Goal: Task Accomplishment & Management: Use online tool/utility

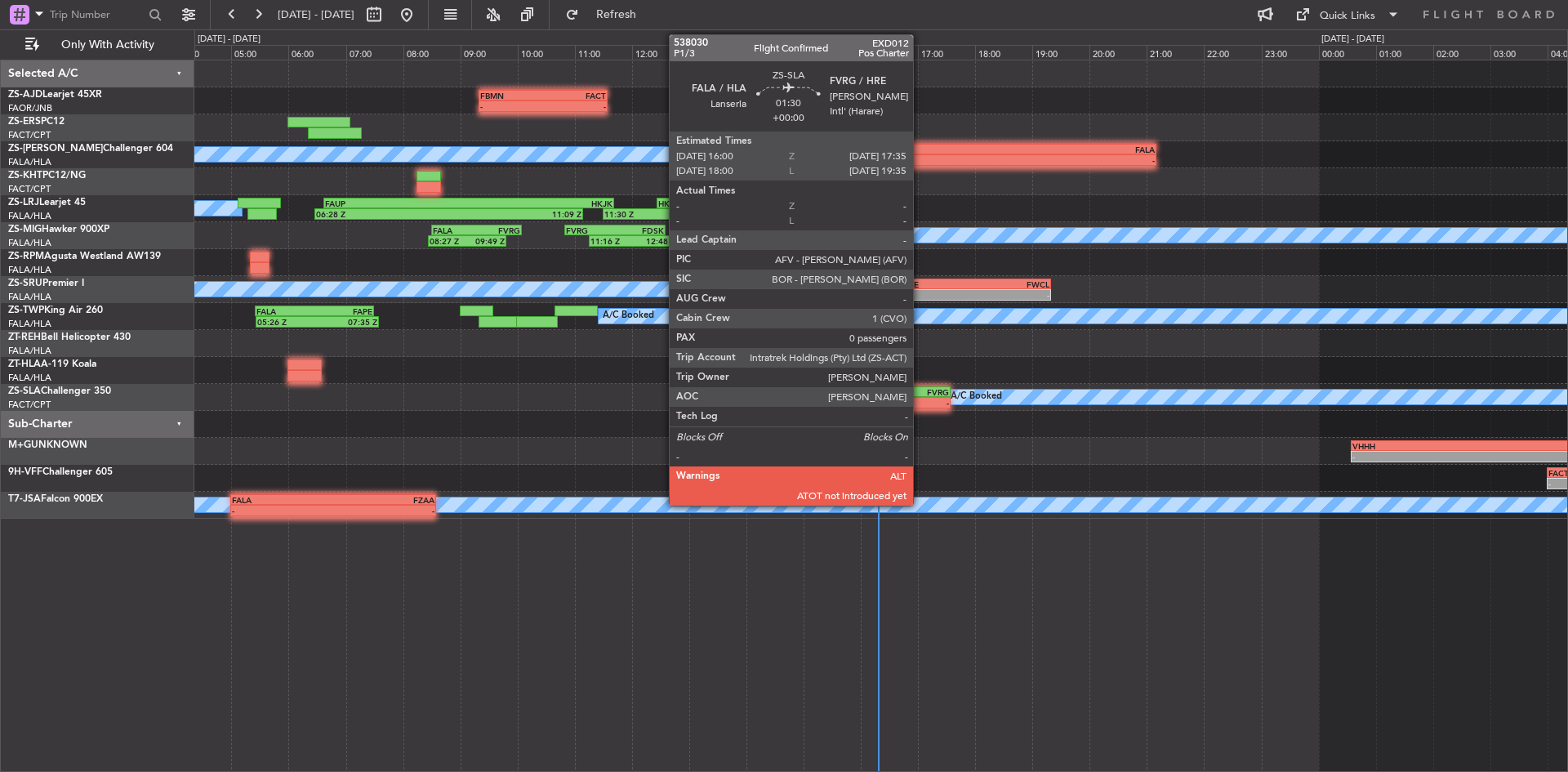
click at [921, 398] on div "-" at bounding box center [928, 403] width 44 height 10
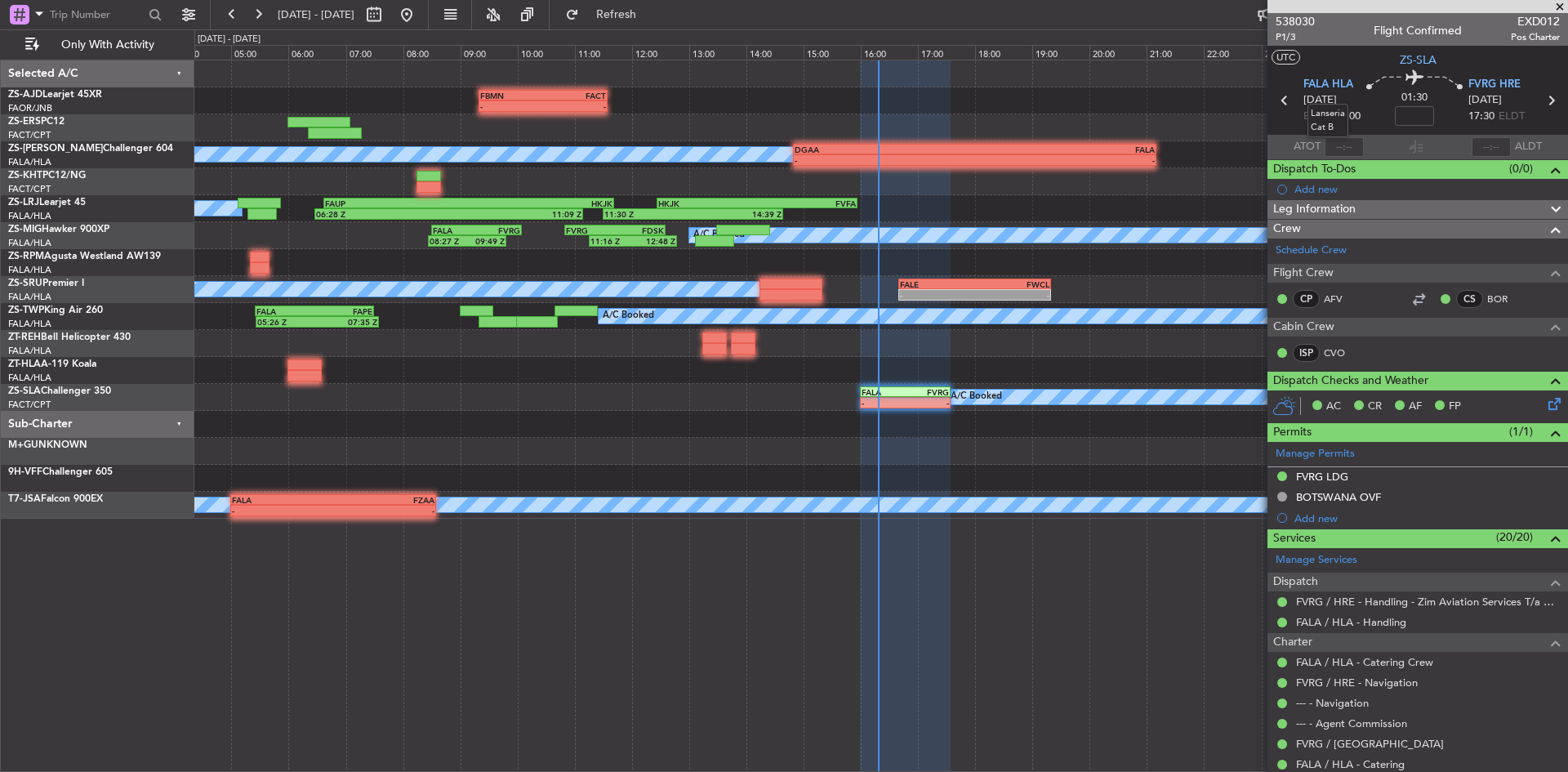
click at [1348, 147] on mat-tooltip-component "Lanseria Cat B" at bounding box center [1327, 120] width 63 height 57
click at [1330, 143] on input "text" at bounding box center [1344, 146] width 39 height 19
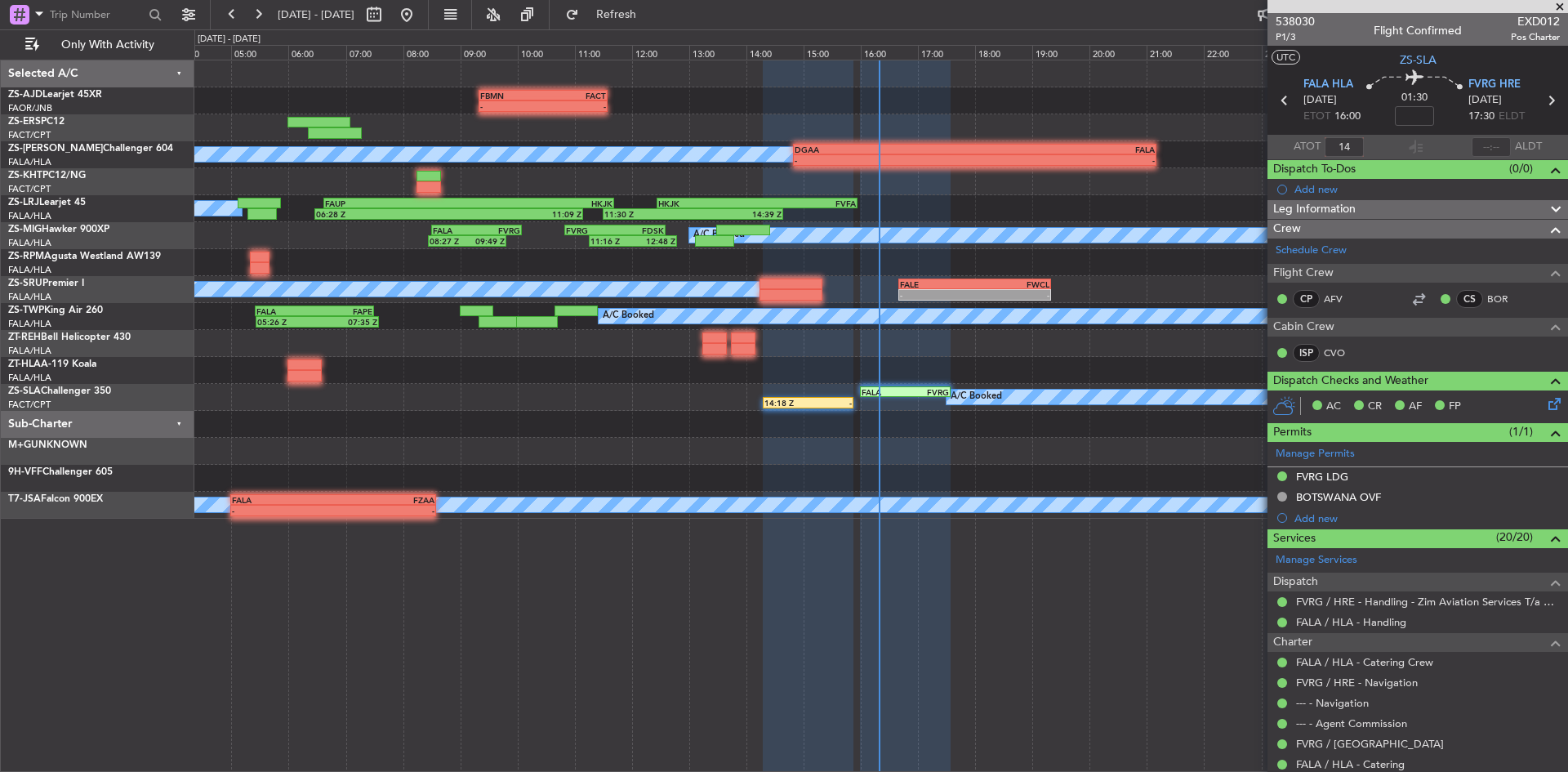
type input "1"
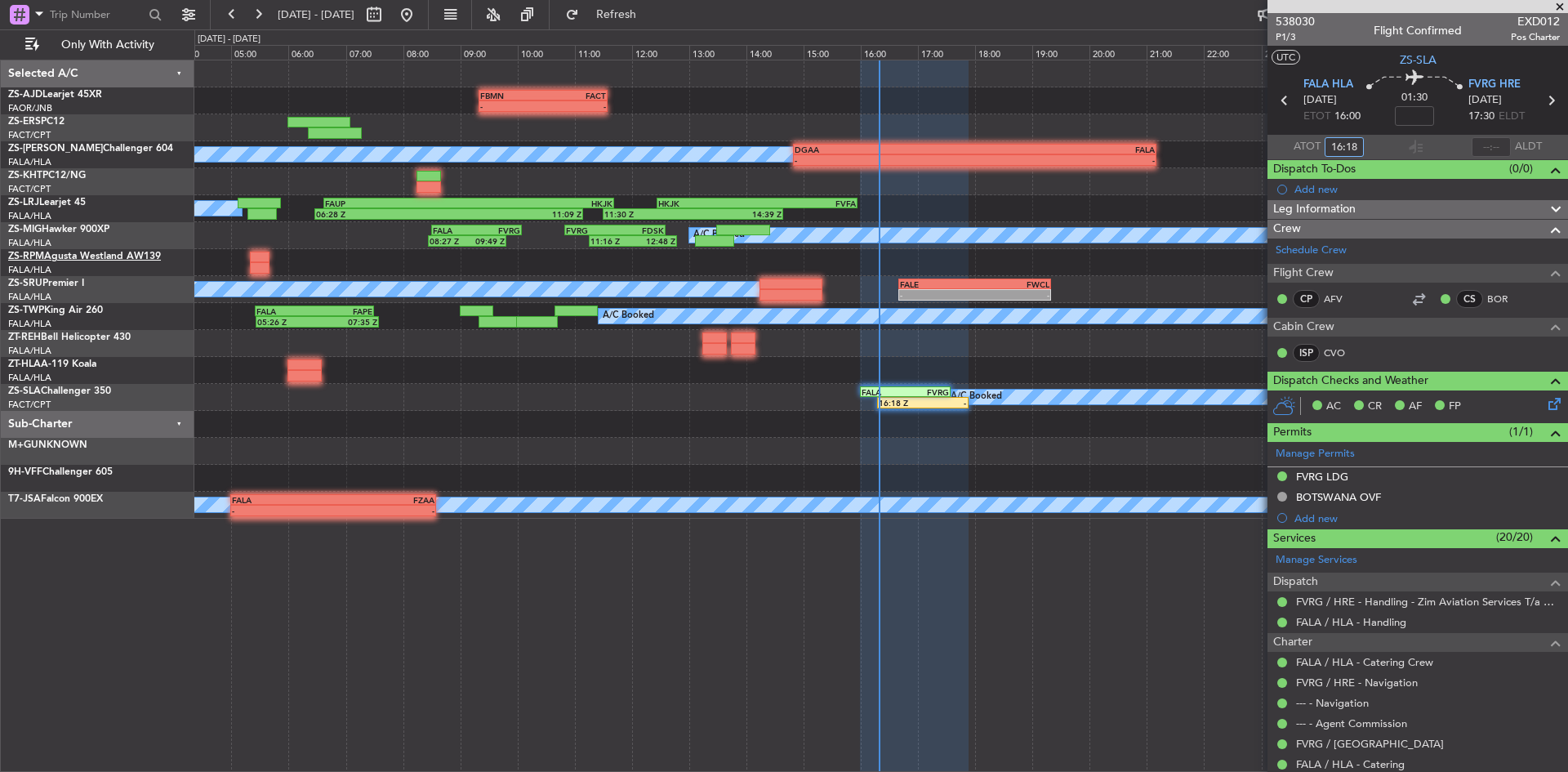
type input "16:18"
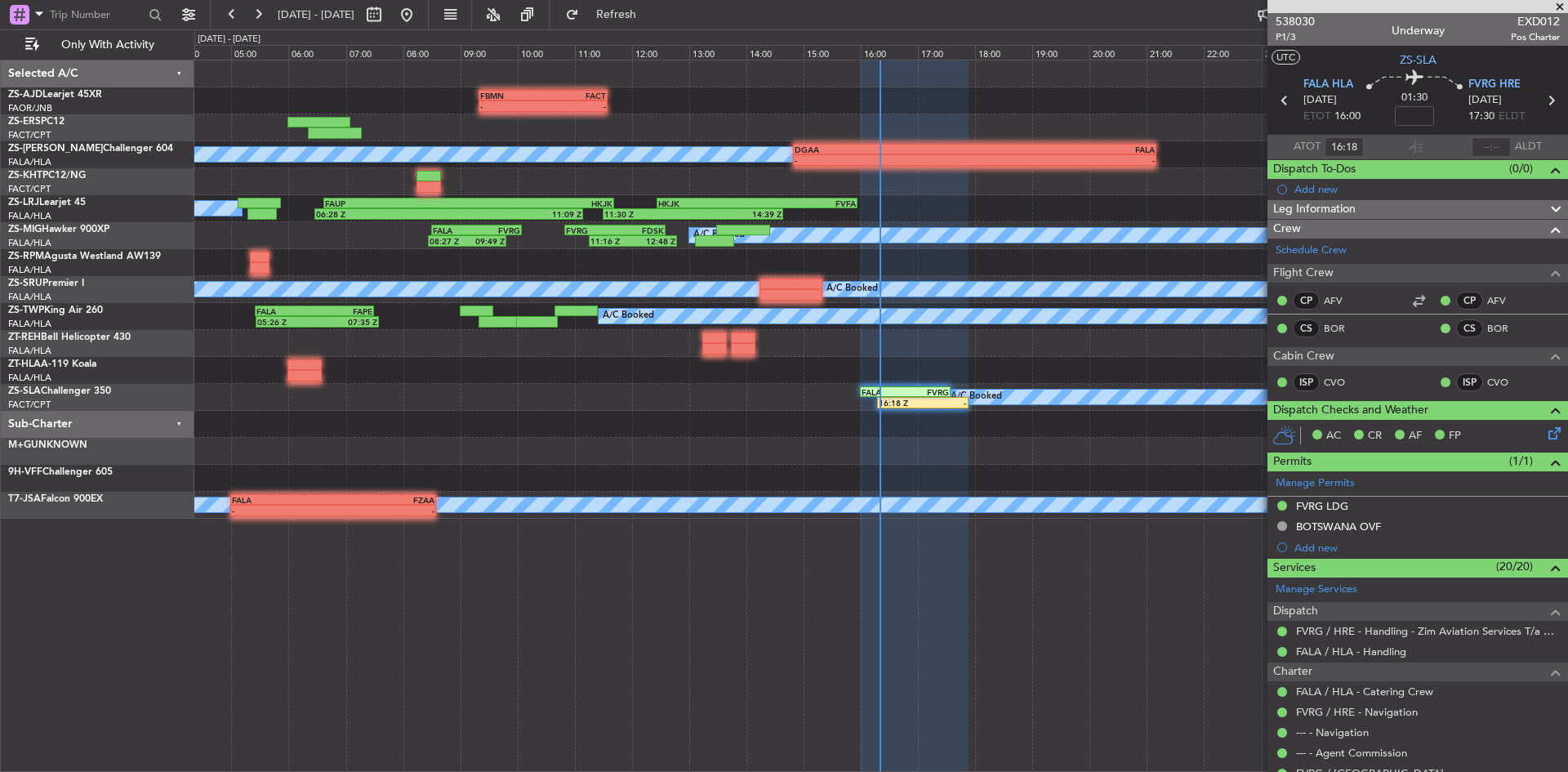
drag, startPoint x: 1558, startPoint y: 8, endPoint x: 1566, endPoint y: 0, distance: 11.3
click at [1558, 8] on span at bounding box center [1560, 7] width 16 height 14
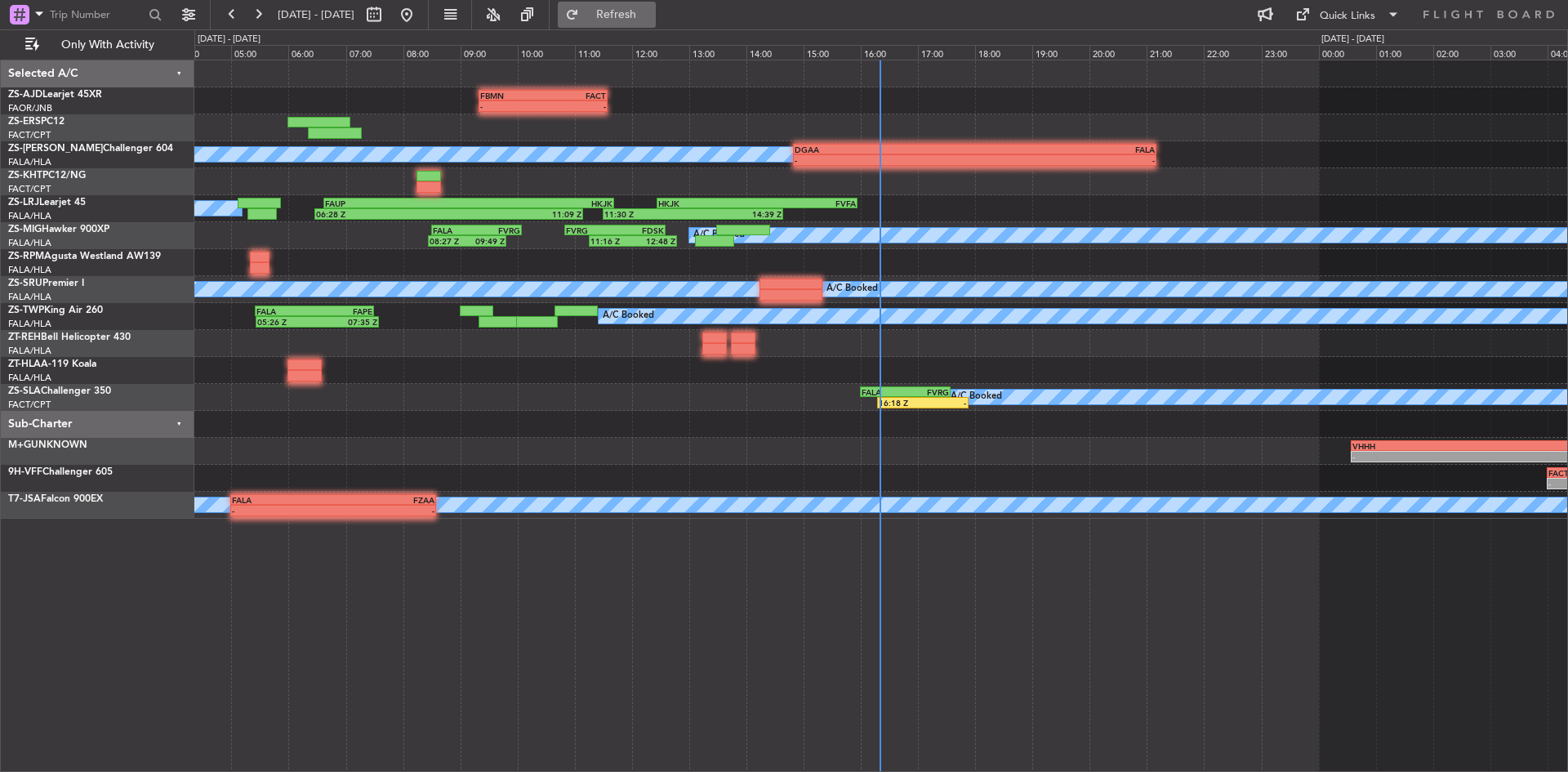
click at [656, 21] on button "Refresh" at bounding box center [607, 14] width 98 height 26
click at [251, 11] on button at bounding box center [258, 14] width 26 height 26
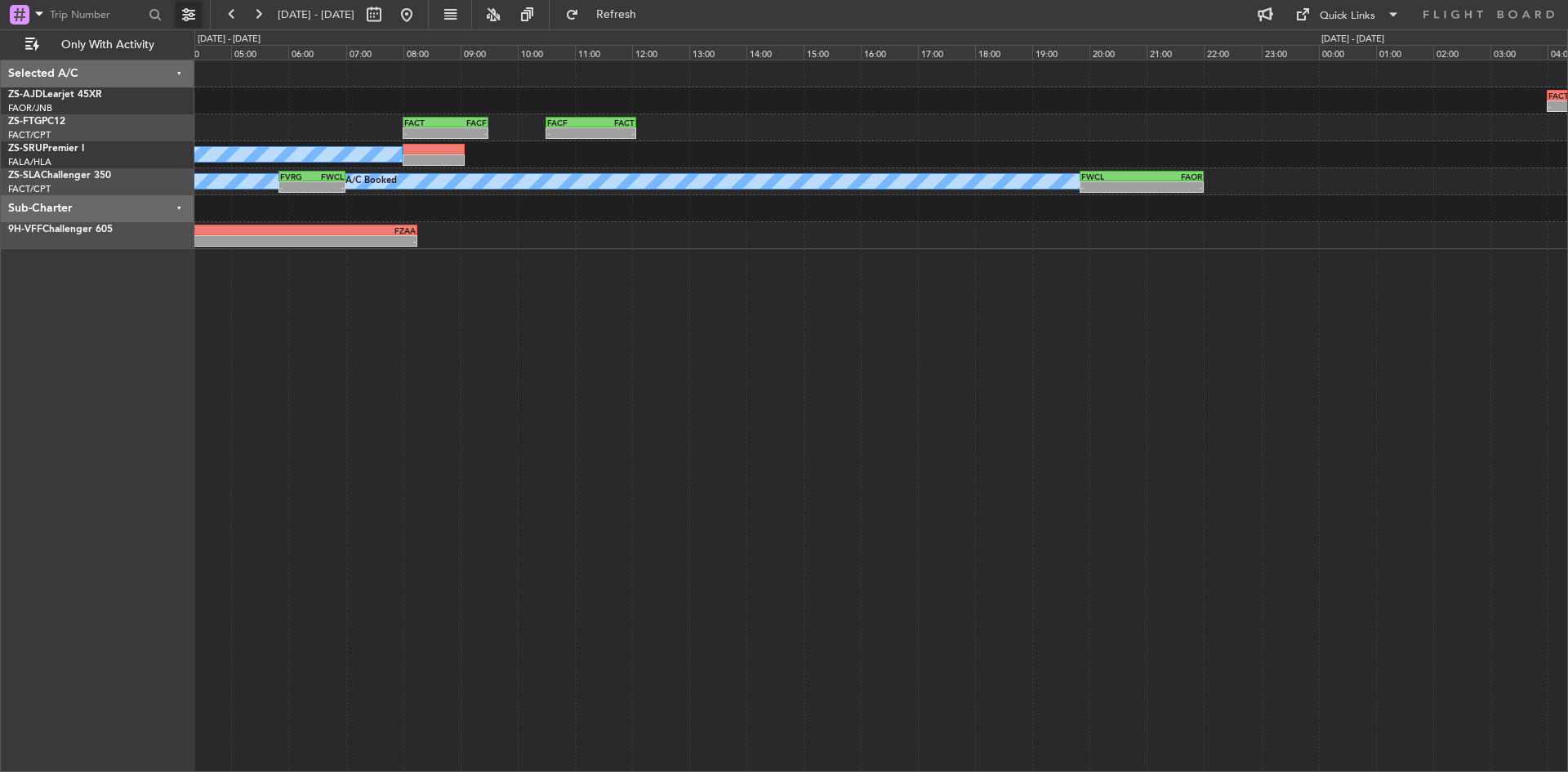
click at [194, 8] on button at bounding box center [188, 14] width 26 height 26
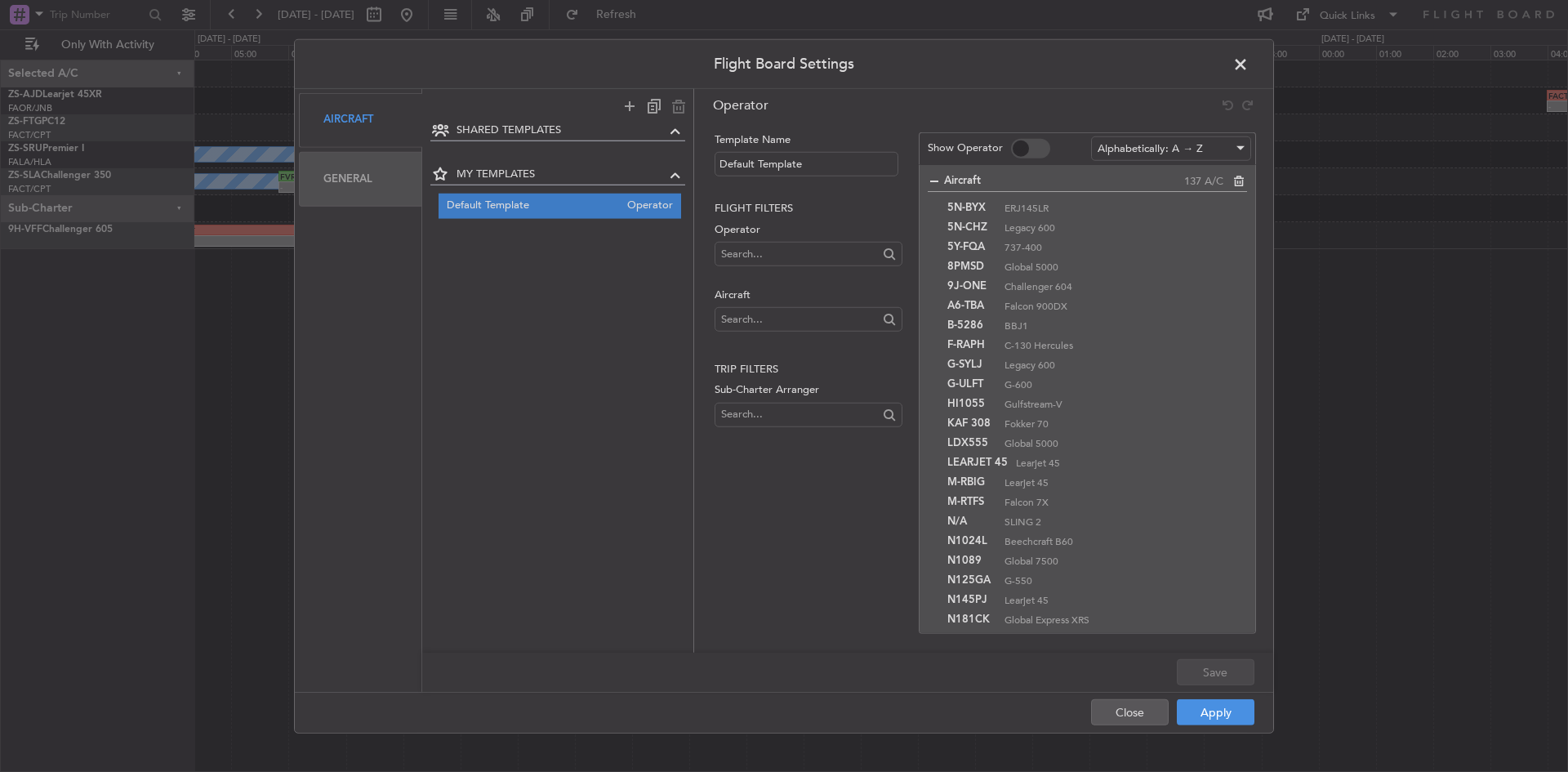
click at [357, 188] on div "General" at bounding box center [361, 179] width 123 height 55
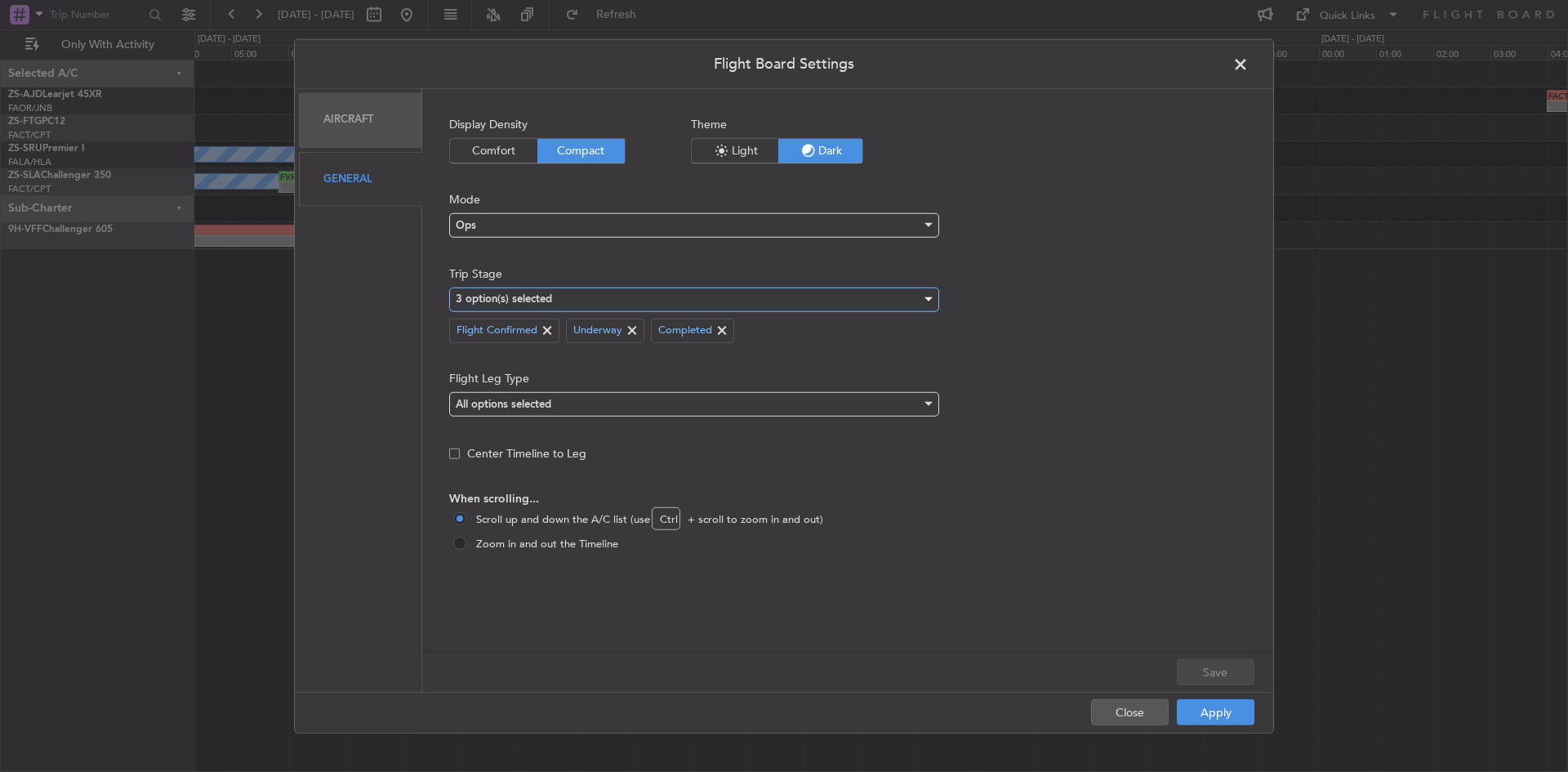
click at [778, 306] on div "3 option(s) selected" at bounding box center [688, 298] width 466 height 24
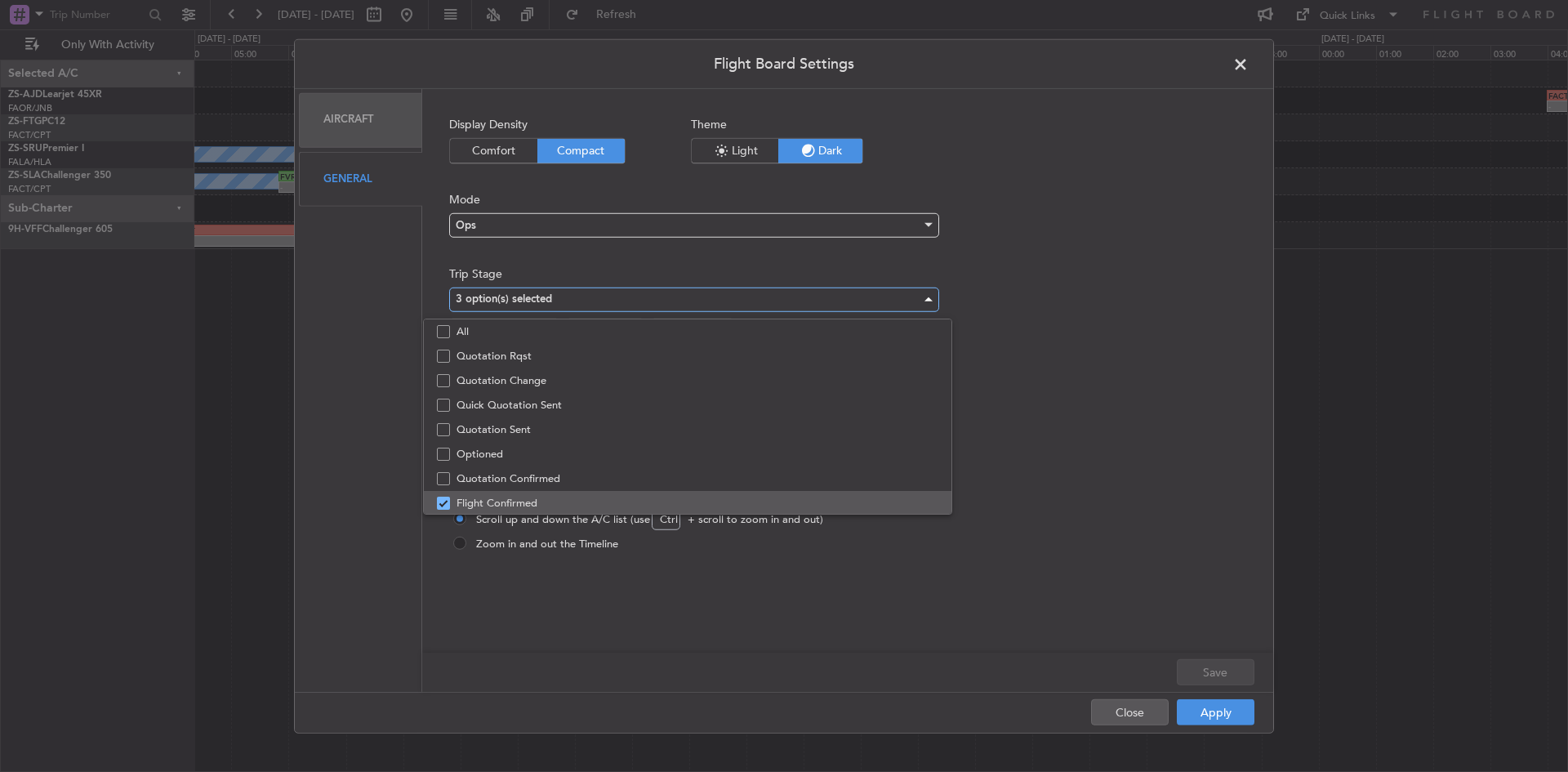
scroll to position [51, 0]
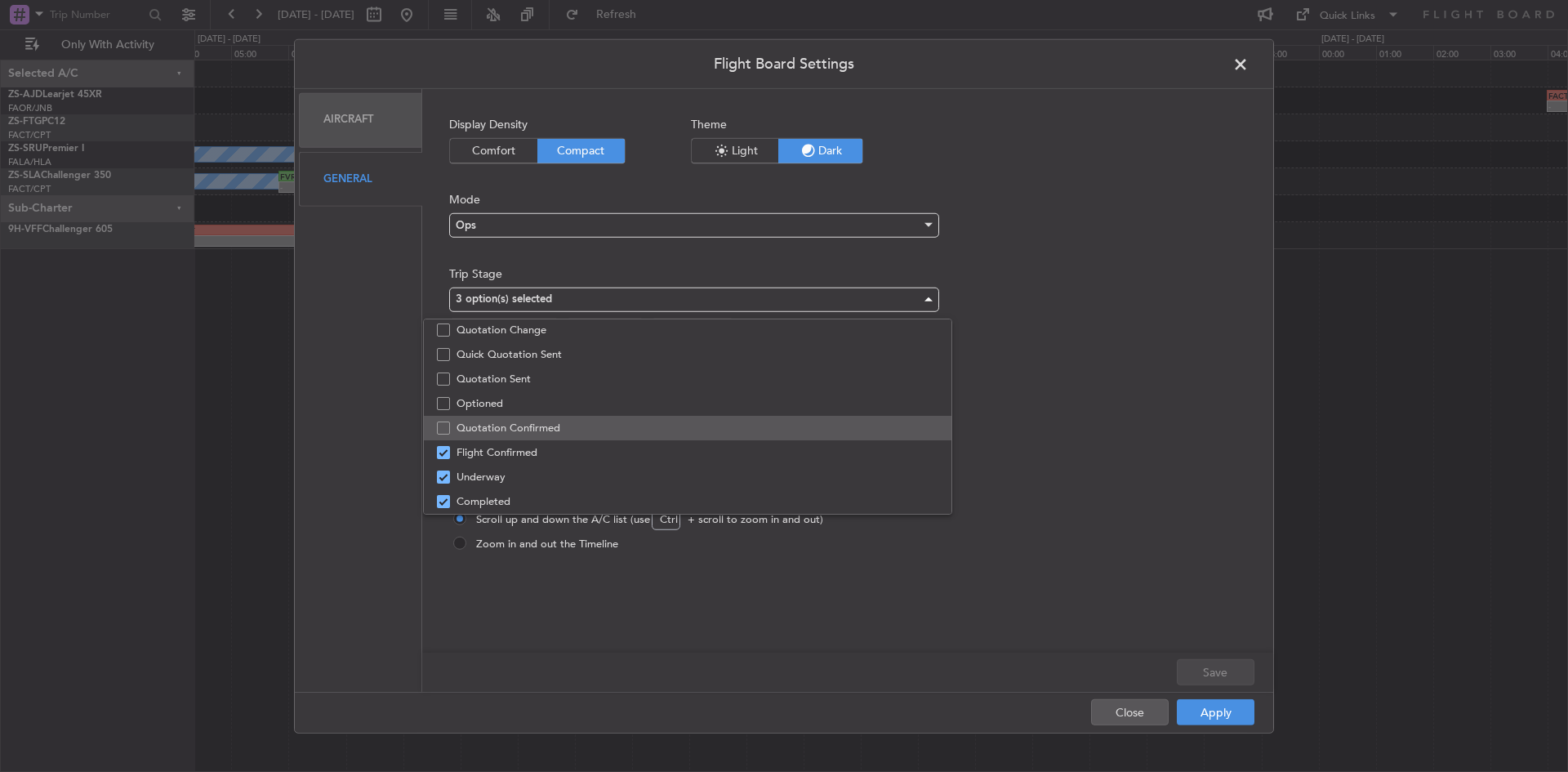
click at [511, 432] on span "Quotation Confirmed" at bounding box center [697, 427] width 482 height 24
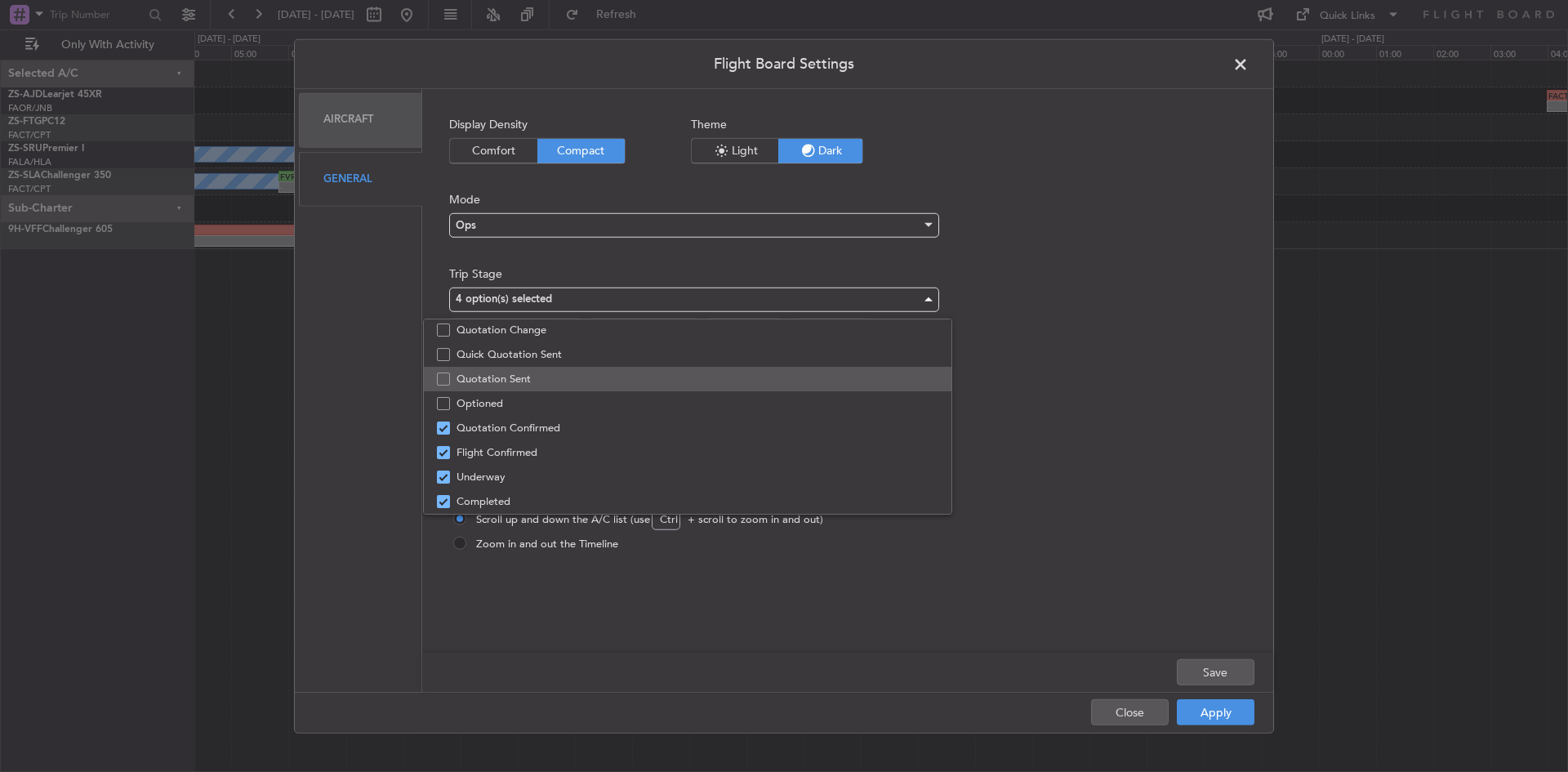
click at [501, 380] on span "Quotation Sent" at bounding box center [697, 378] width 482 height 24
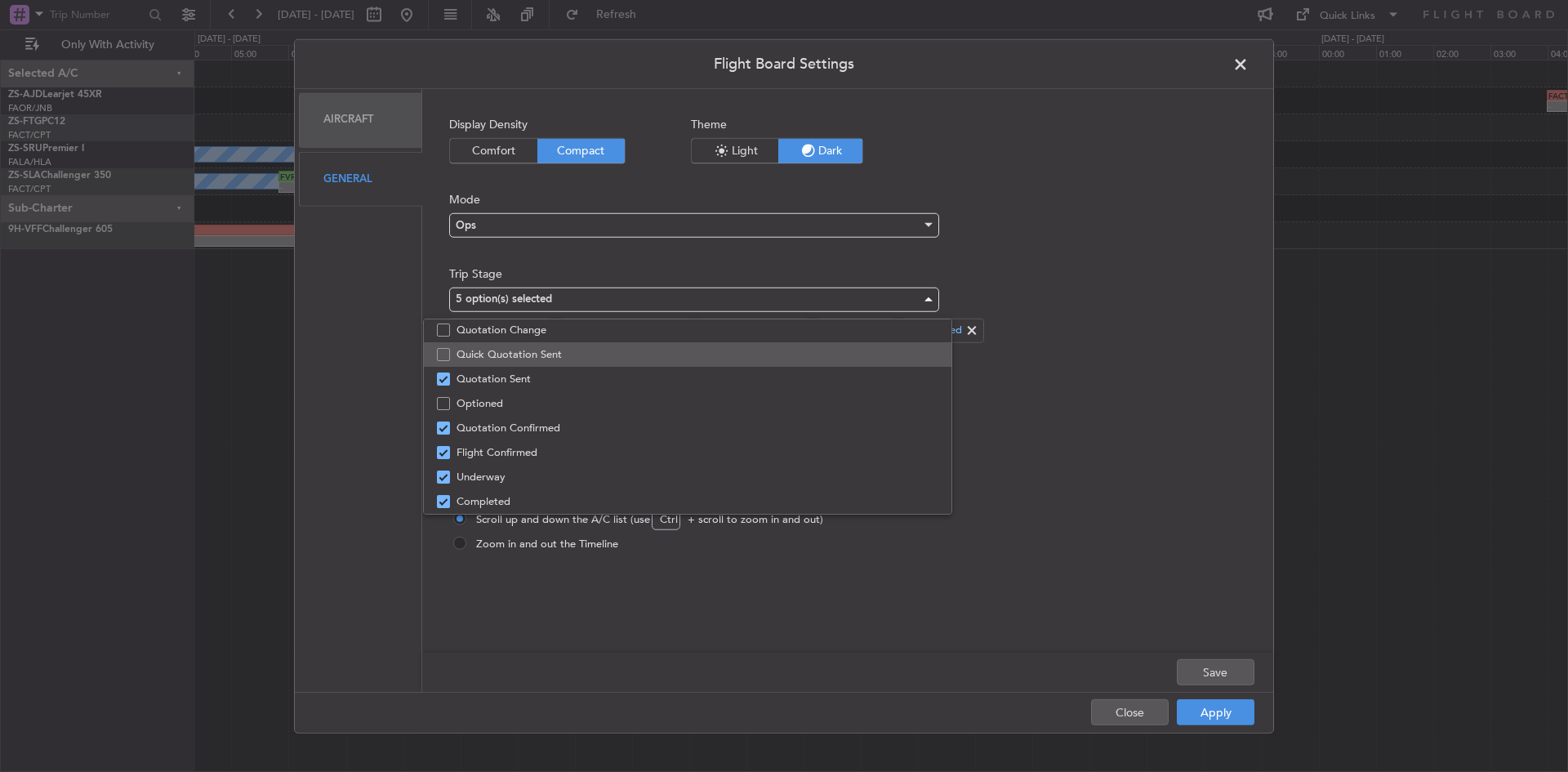
click at [602, 360] on span "Quick Quotation Sent" at bounding box center [697, 354] width 482 height 24
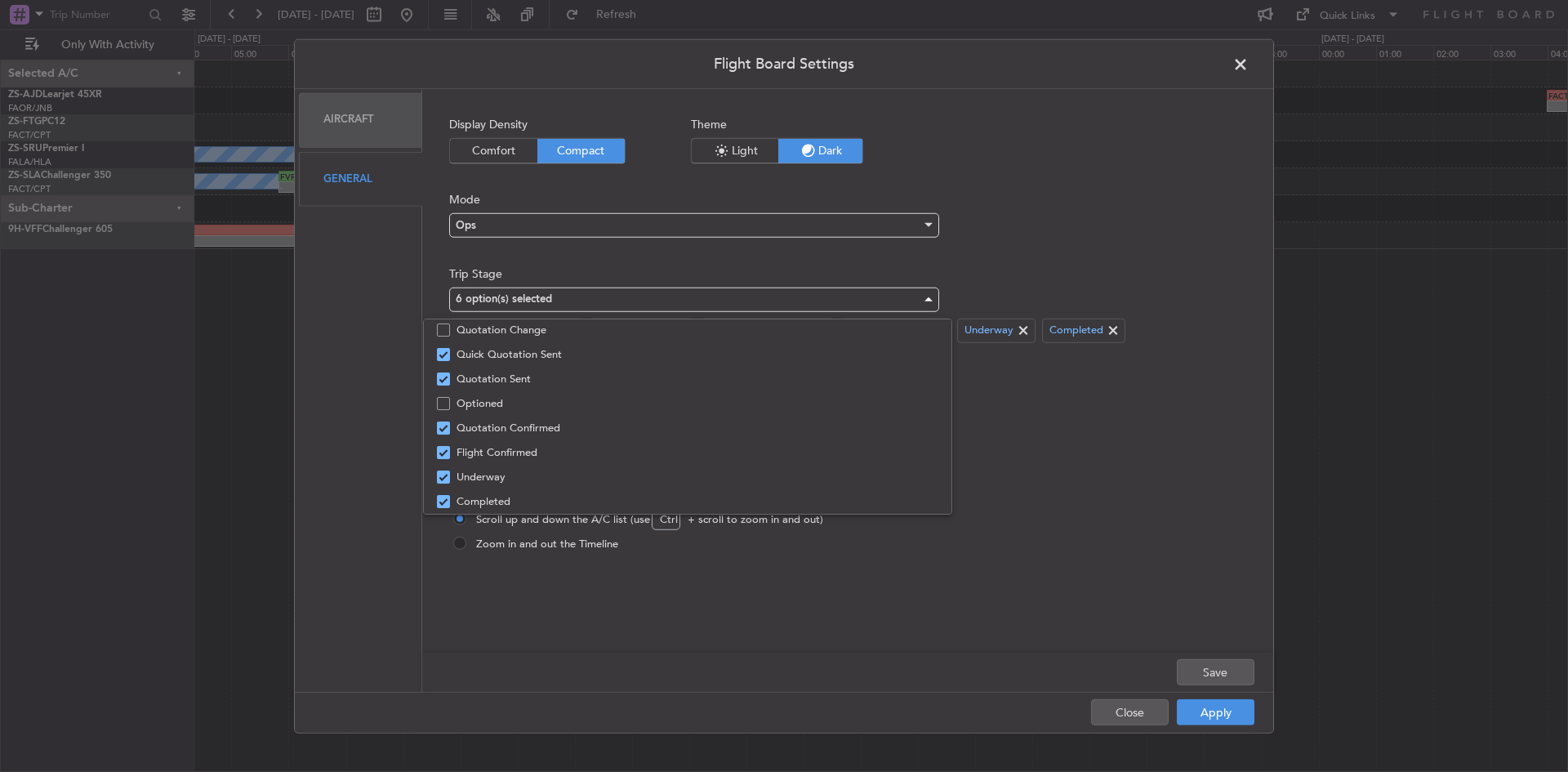
click at [1215, 712] on div at bounding box center [784, 386] width 1568 height 772
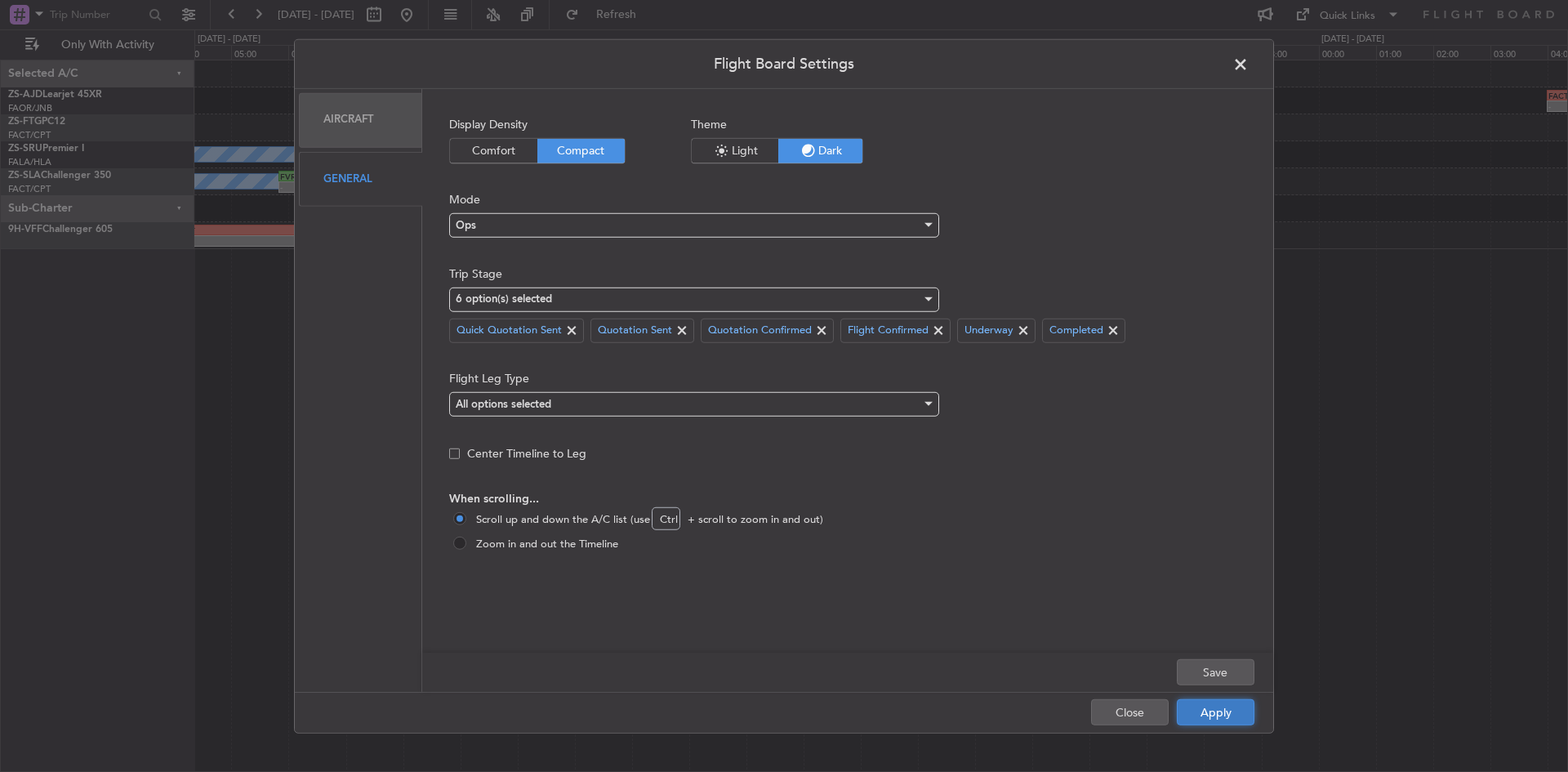
click at [1207, 704] on button "Apply" at bounding box center [1216, 712] width 78 height 26
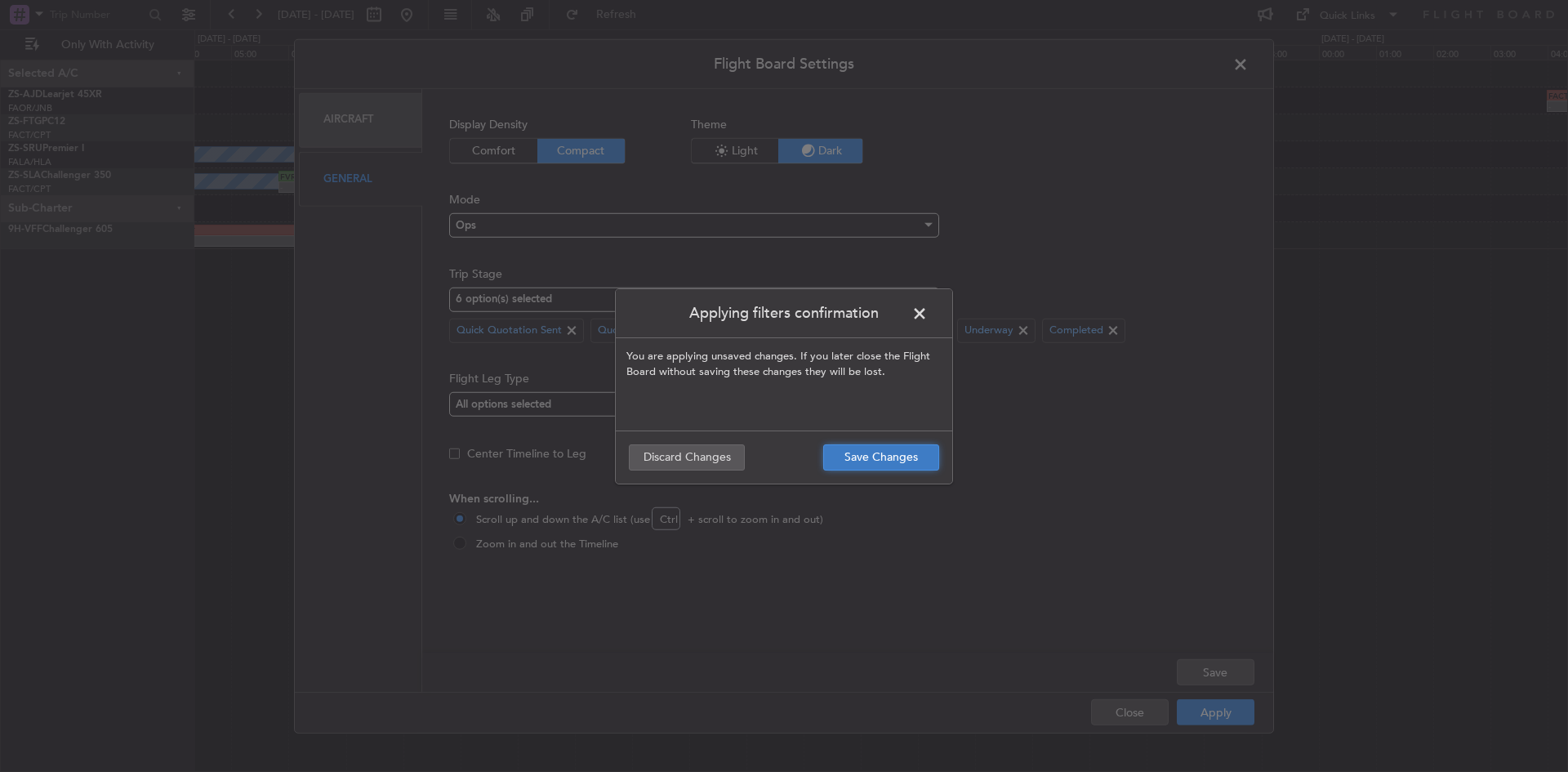
click at [891, 460] on button "Save Changes" at bounding box center [880, 457] width 116 height 26
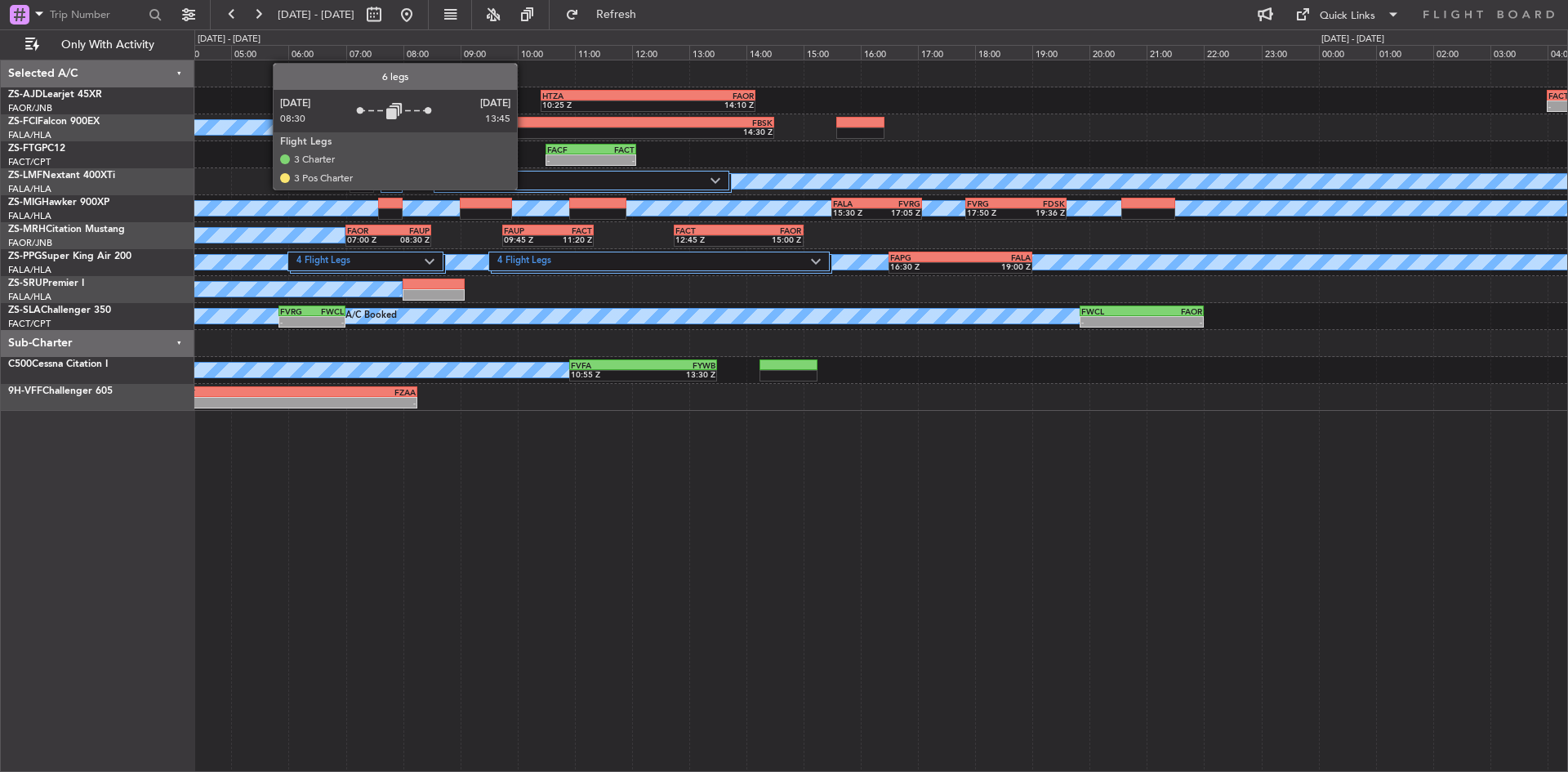
click at [525, 188] on div "6 Flight Legs" at bounding box center [580, 180] width 298 height 19
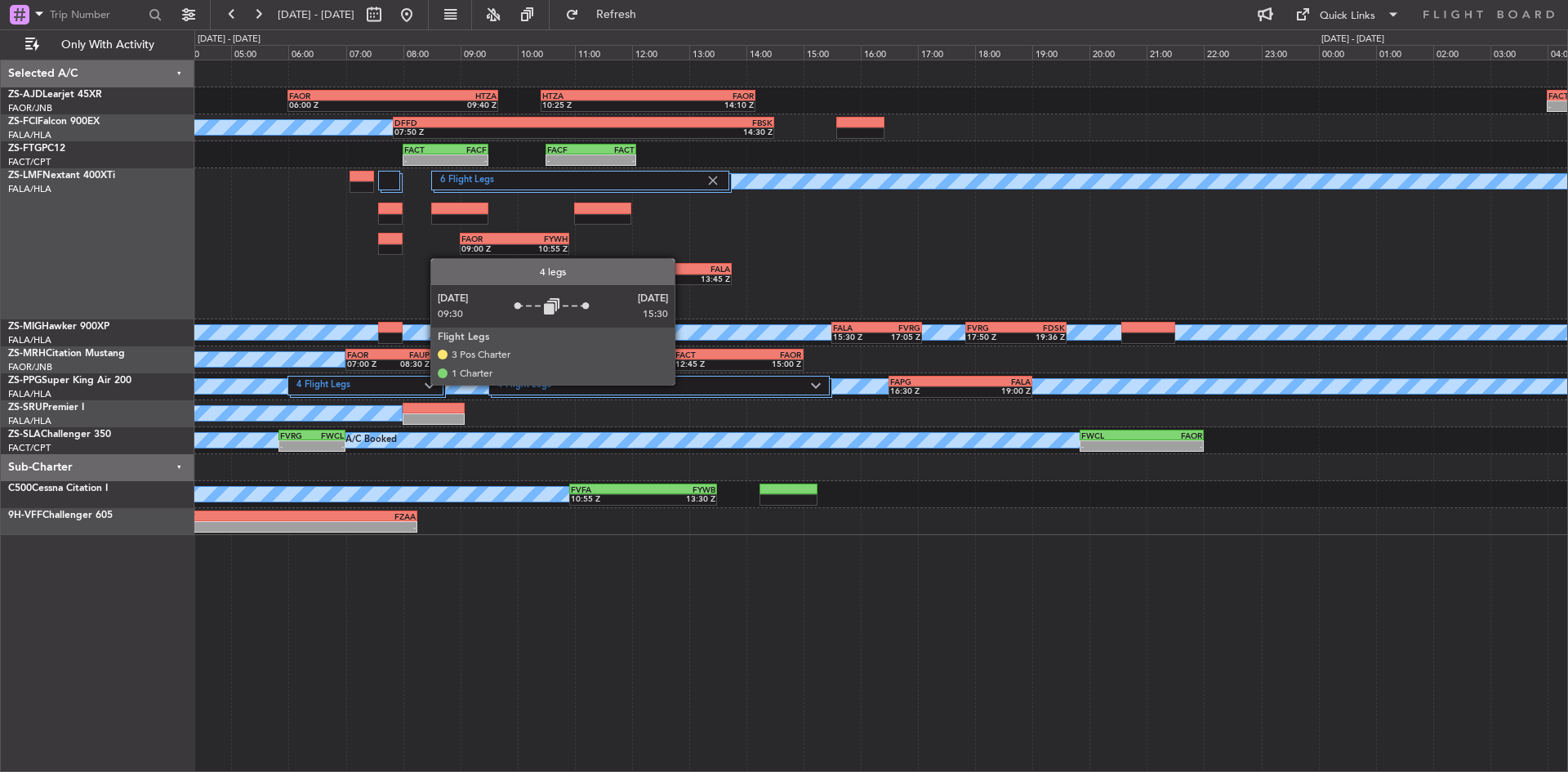
click at [682, 383] on label "4 Flight Legs" at bounding box center [654, 386] width 313 height 14
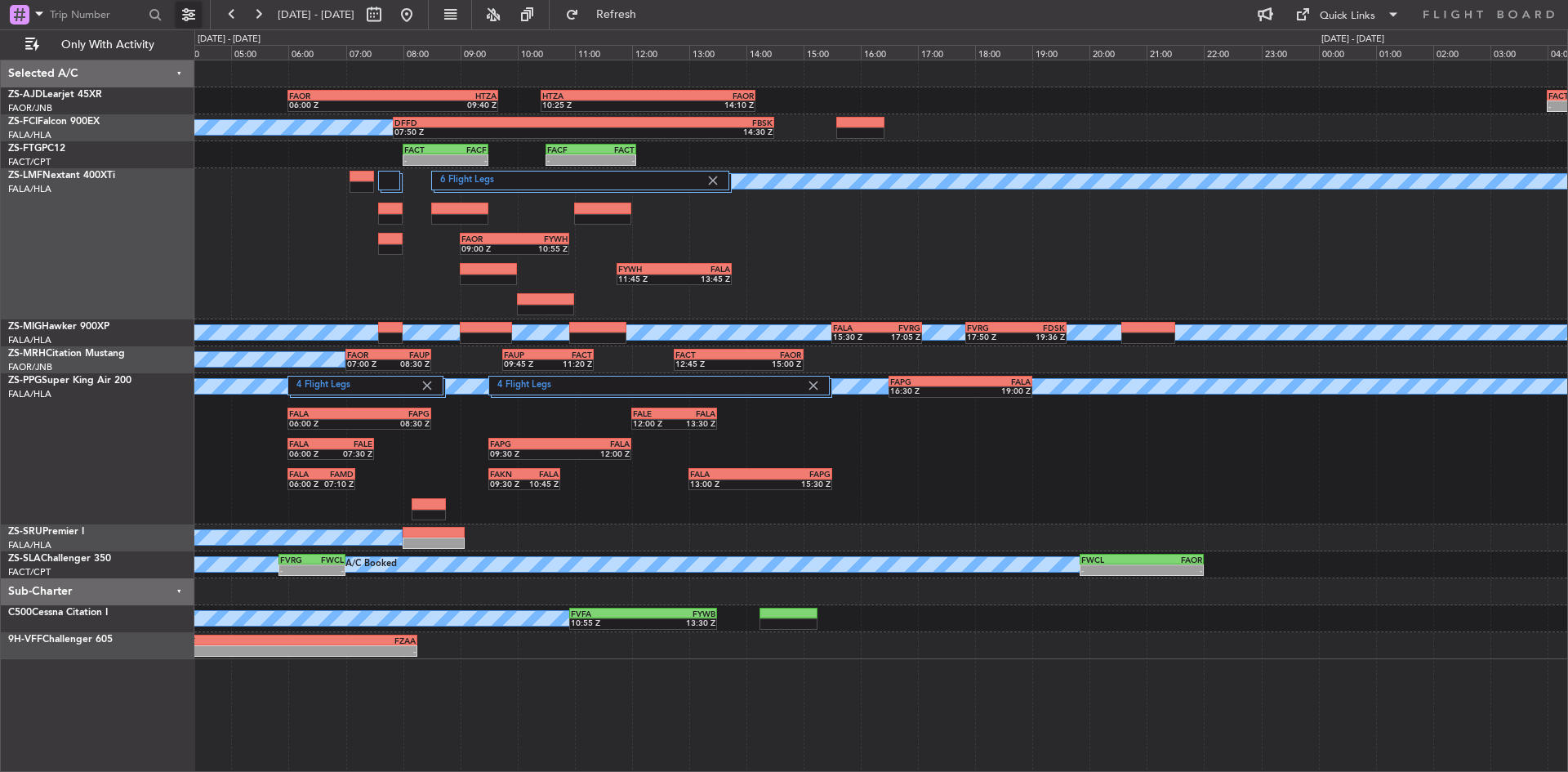
click at [188, 17] on button at bounding box center [188, 14] width 26 height 26
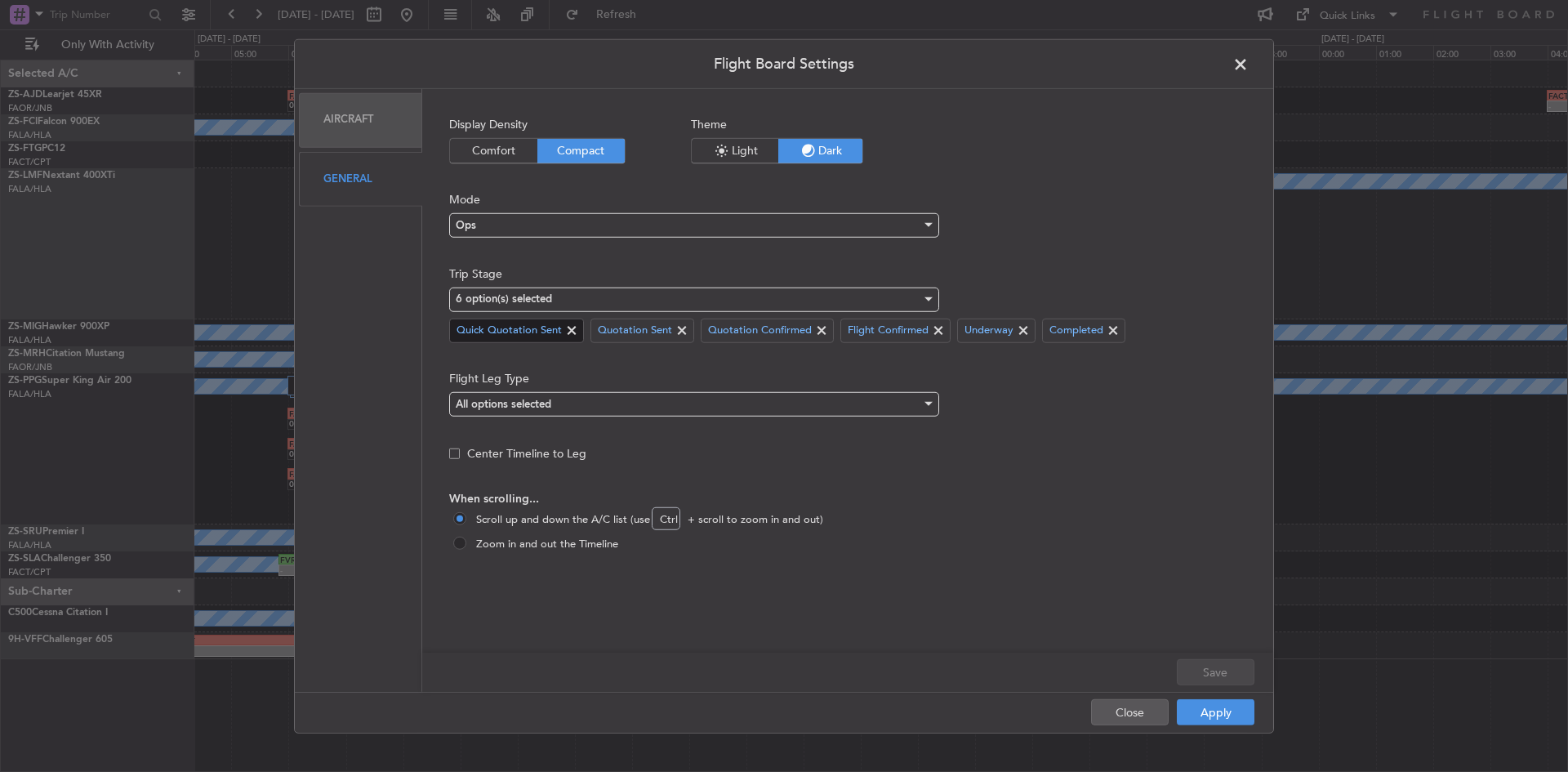
click at [580, 326] on span at bounding box center [571, 330] width 19 height 19
click at [534, 323] on span at bounding box center [540, 330] width 19 height 19
click at [571, 340] on span at bounding box center [569, 330] width 19 height 19
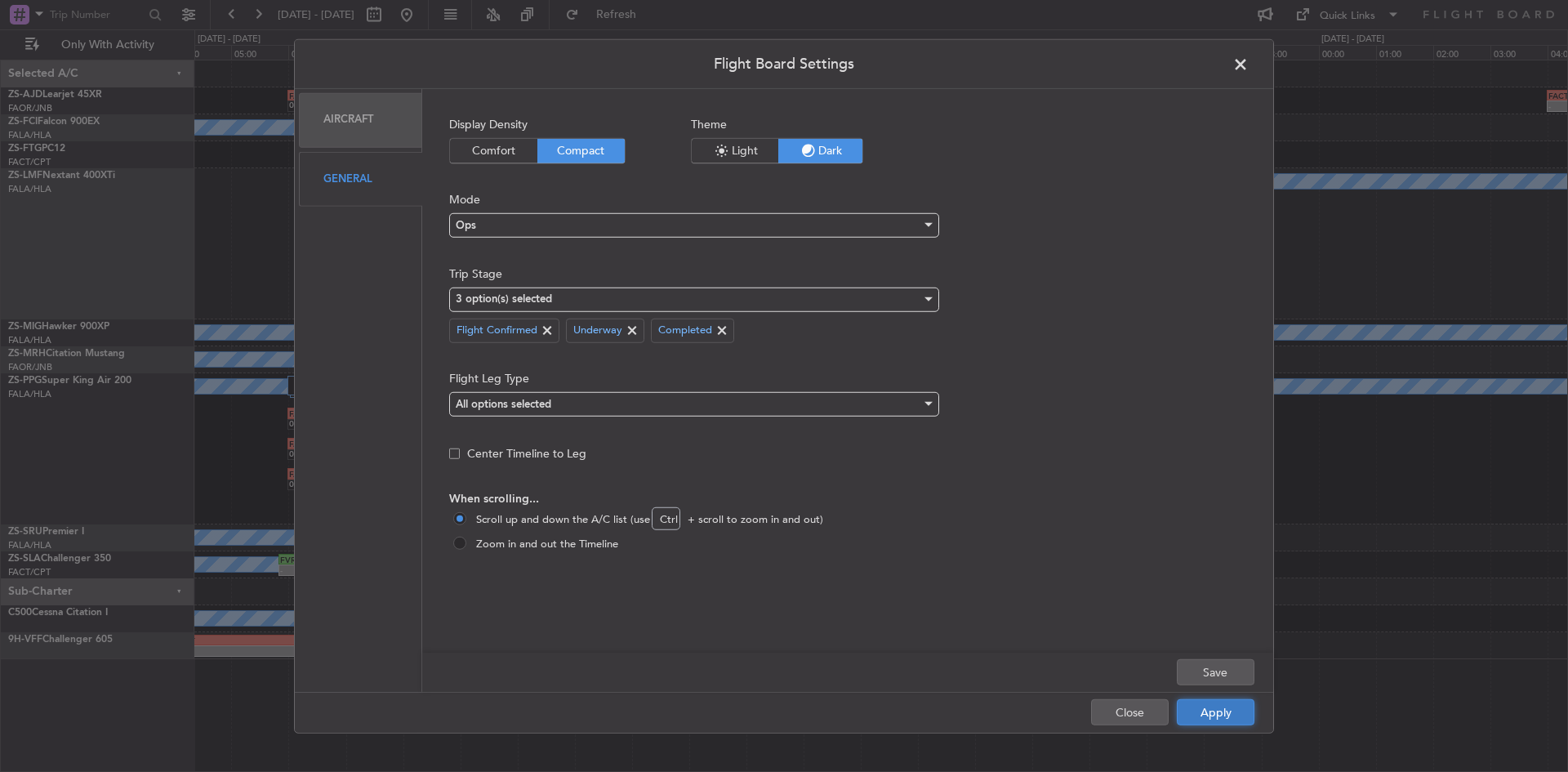
click at [1228, 702] on button "Apply" at bounding box center [1216, 712] width 78 height 26
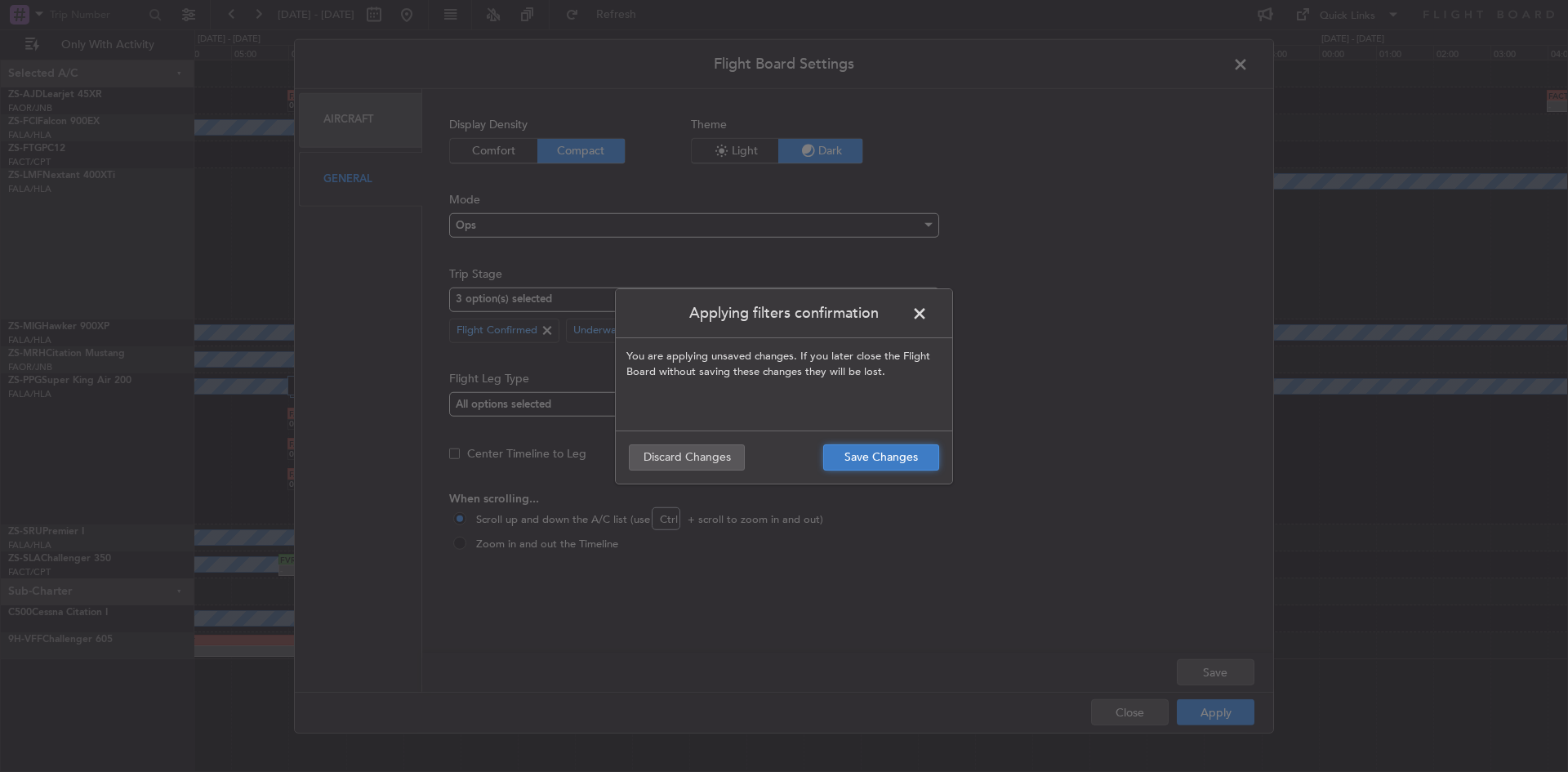
click at [881, 449] on button "Save Changes" at bounding box center [880, 457] width 116 height 26
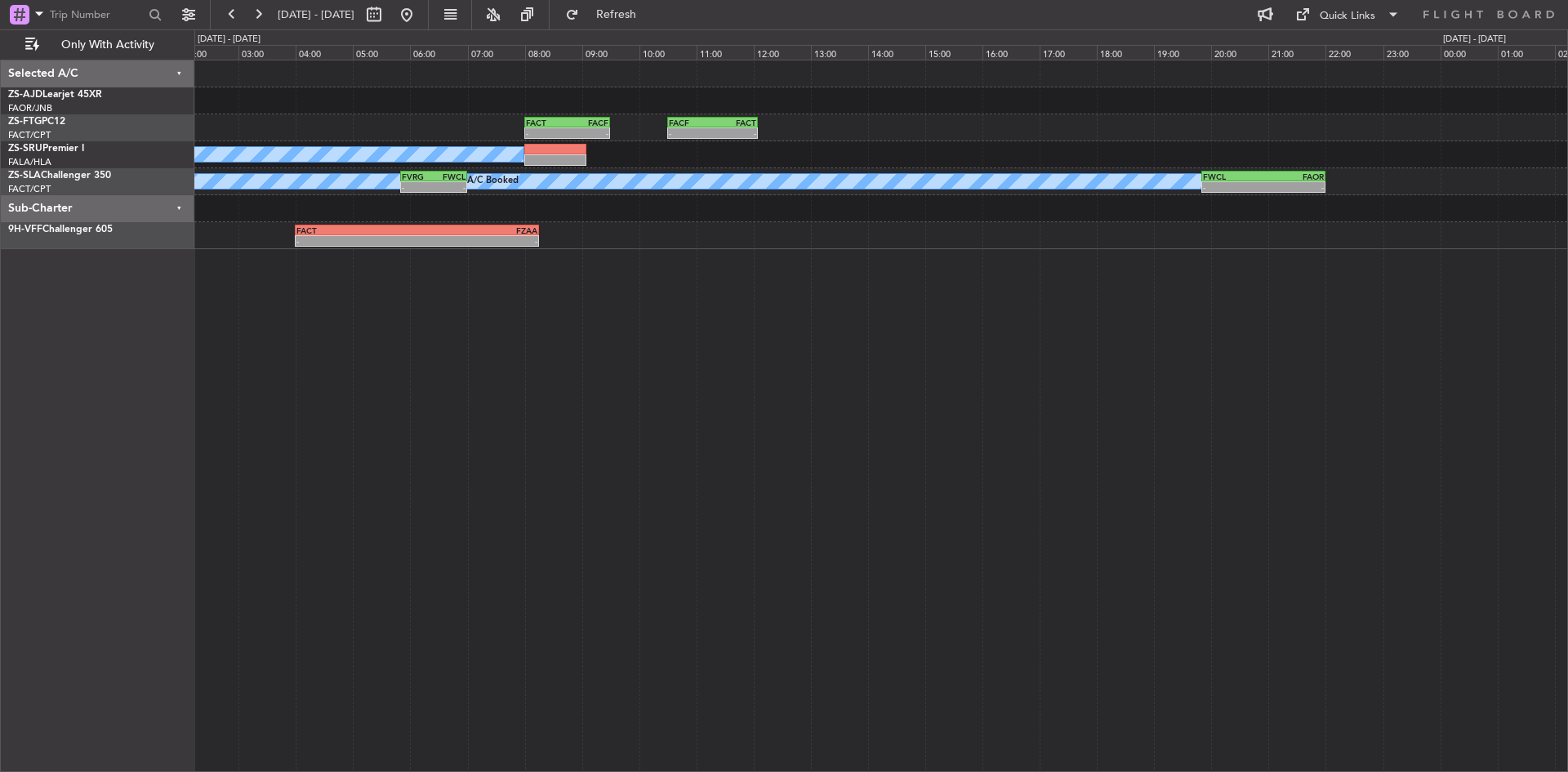
click at [550, 365] on div "- - FACT 04:00 Z FVFA 06:30 Z - - FACT 08:00 Z FACF 09:30 Z - - FACF 10:30 Z FA…" at bounding box center [881, 416] width 1374 height 712
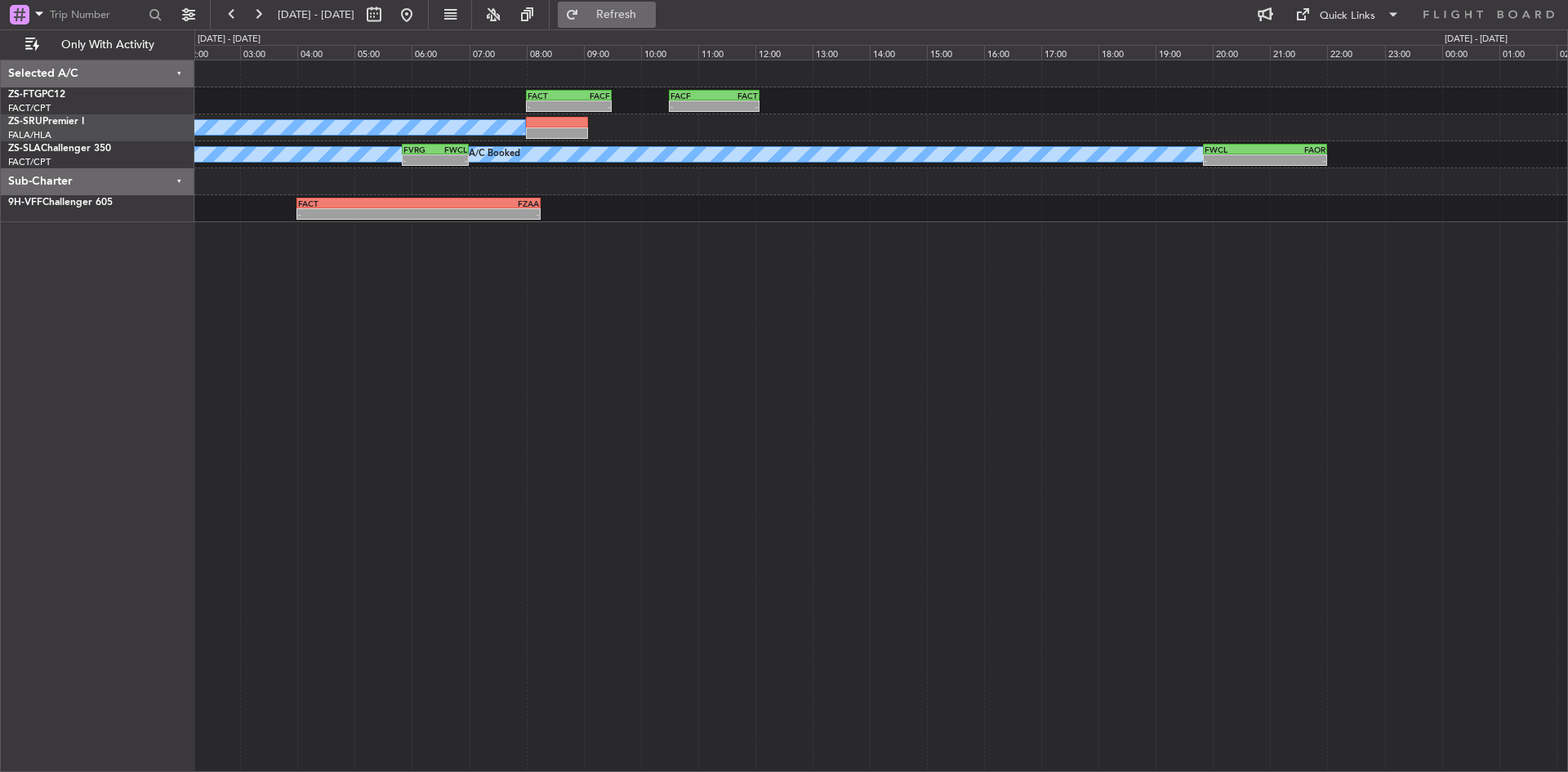
click at [656, 24] on button "Refresh" at bounding box center [607, 14] width 98 height 26
click at [420, 13] on button at bounding box center [406, 14] width 26 height 26
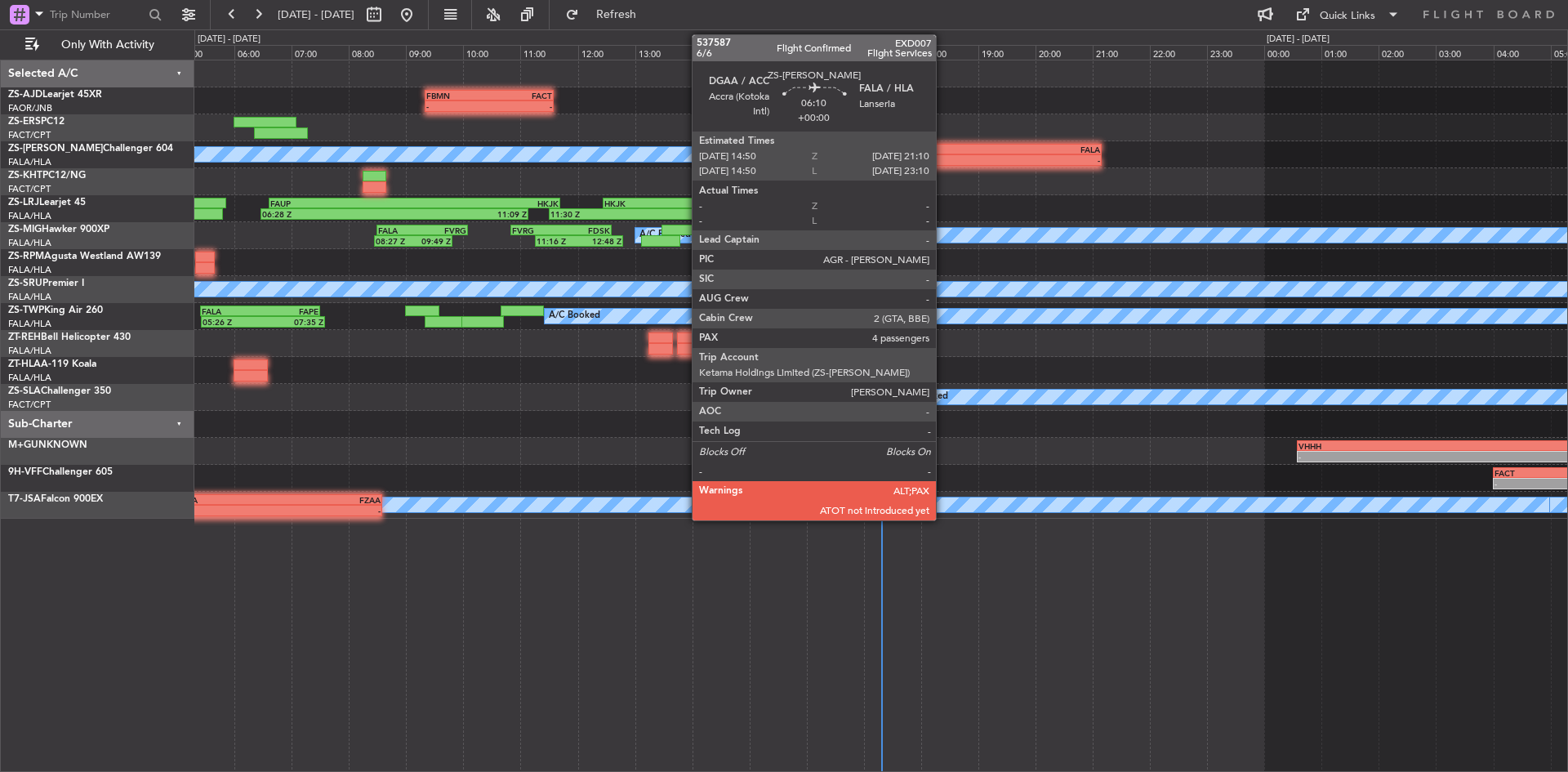
click at [944, 160] on div "-" at bounding box center [1010, 160] width 180 height 10
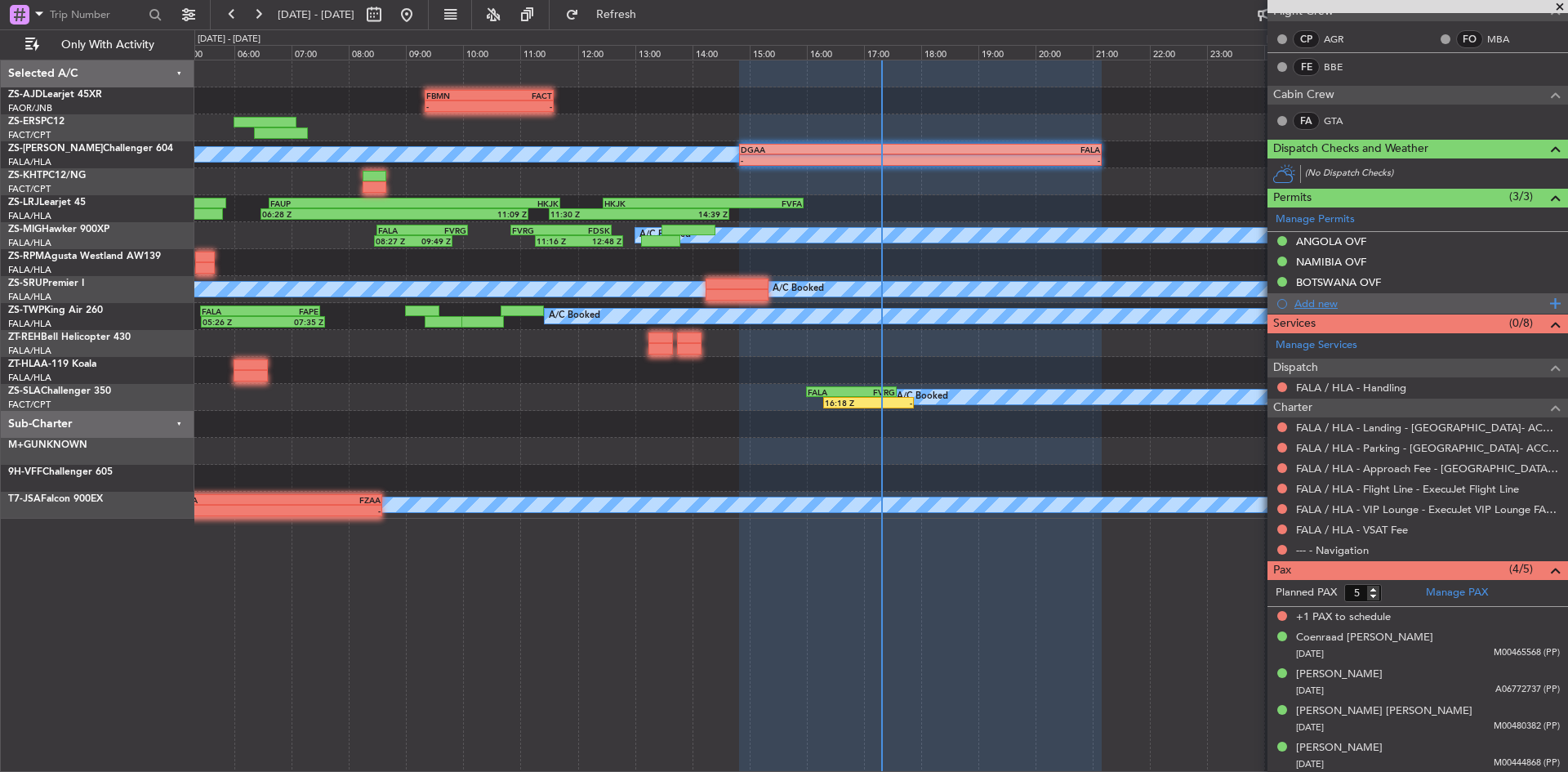
scroll to position [263, 0]
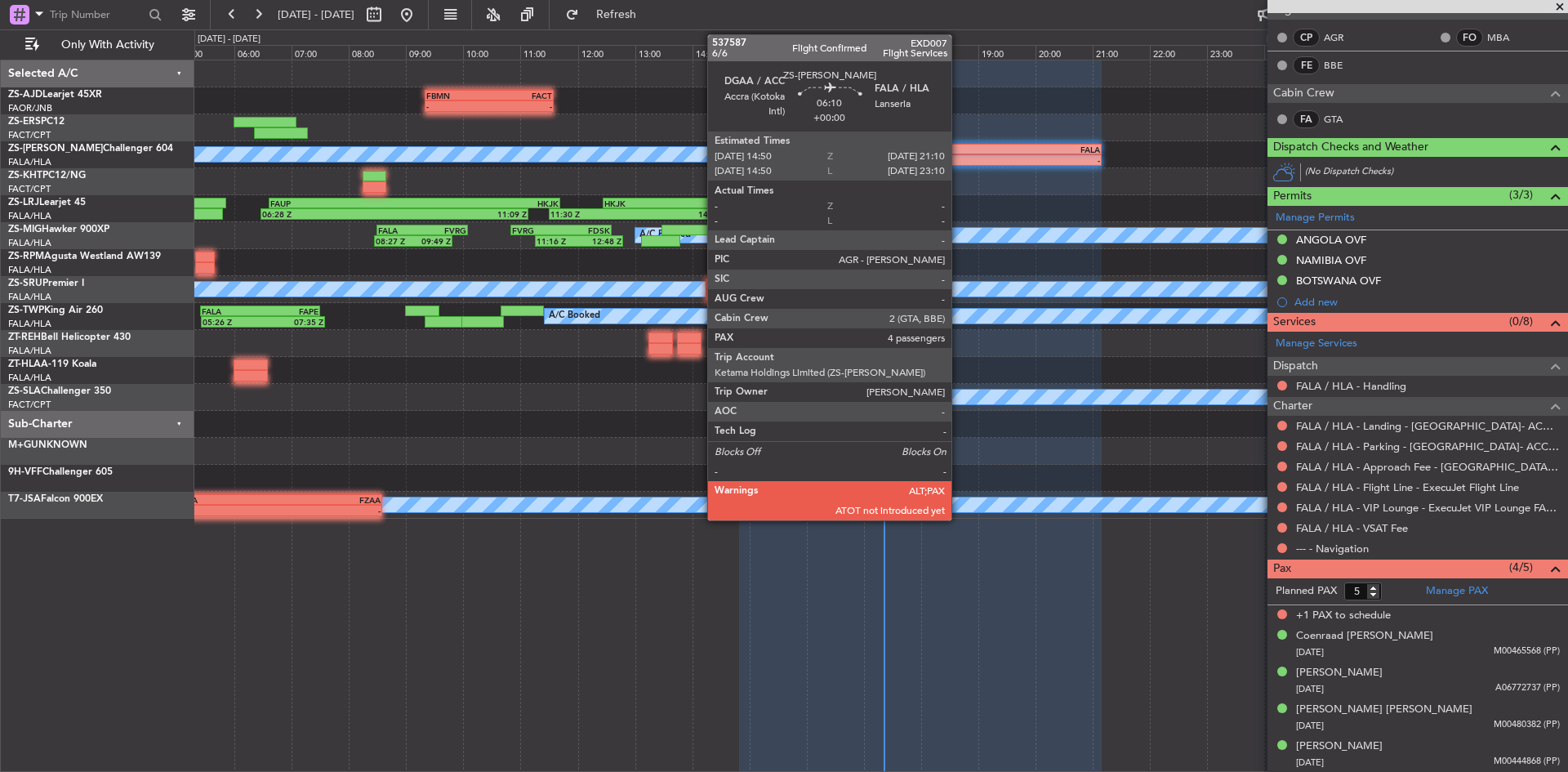
click at [959, 160] on div "-" at bounding box center [1010, 160] width 180 height 10
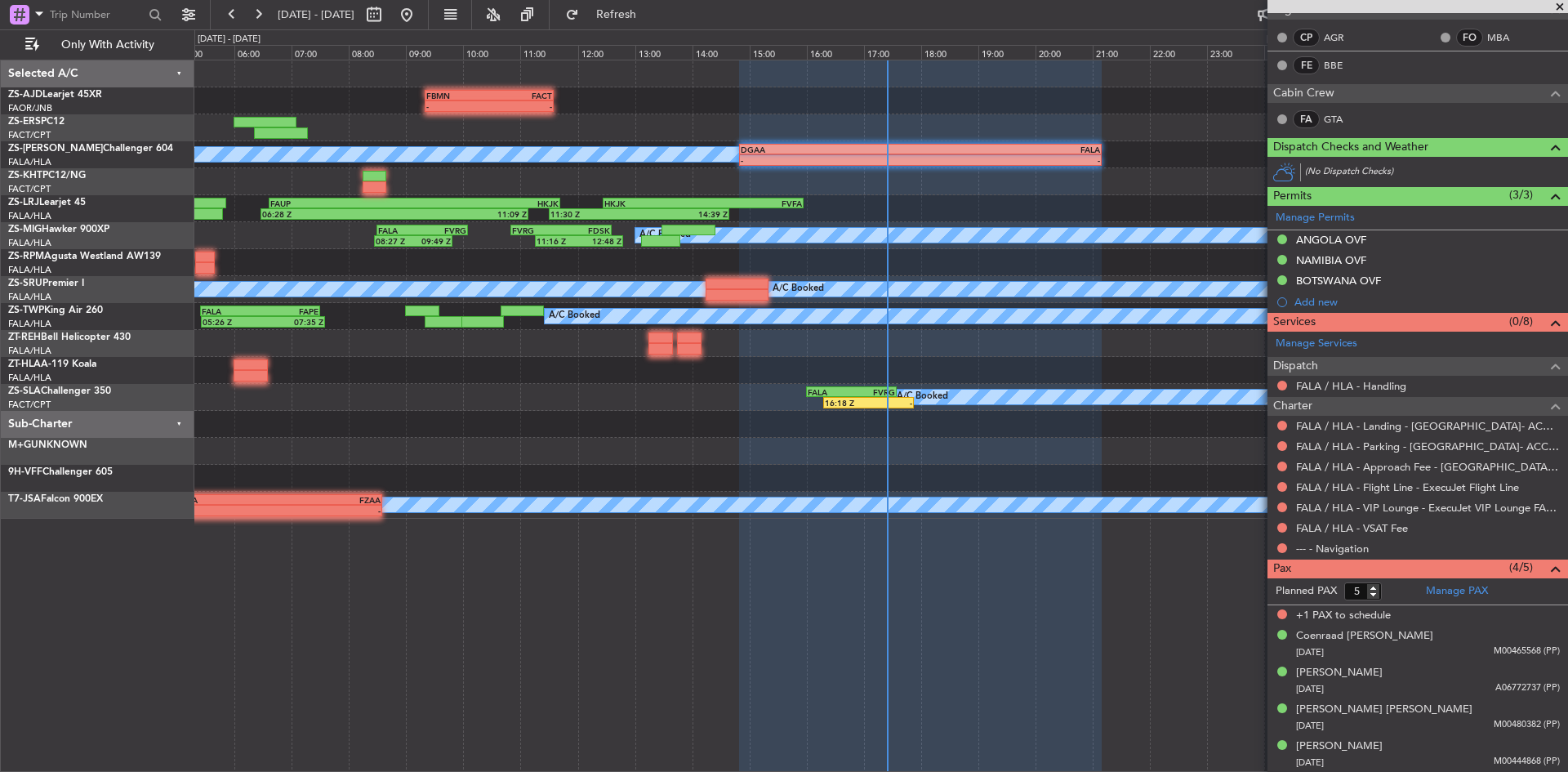
click at [1565, 6] on span at bounding box center [1560, 7] width 16 height 14
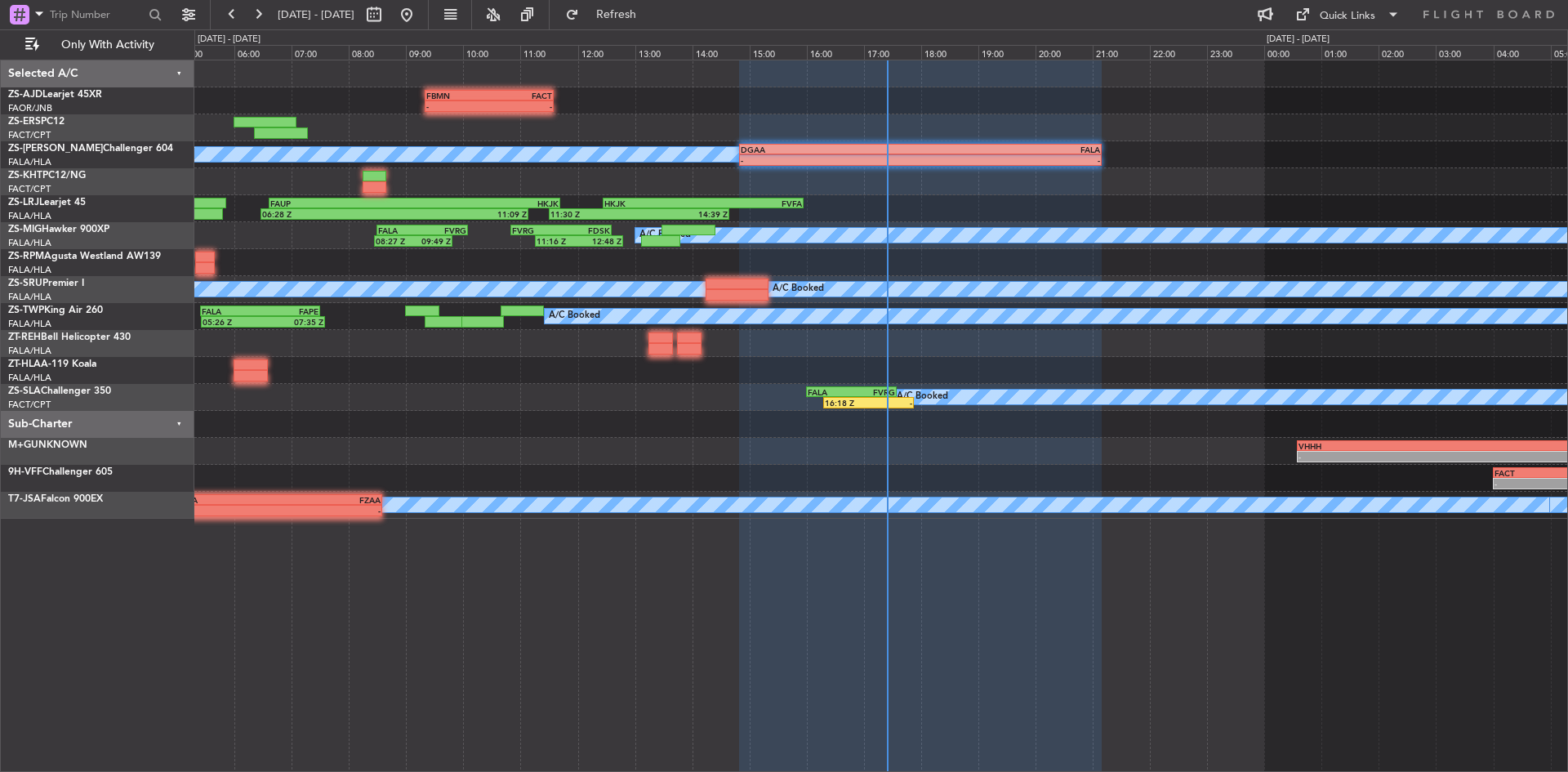
type input "0"
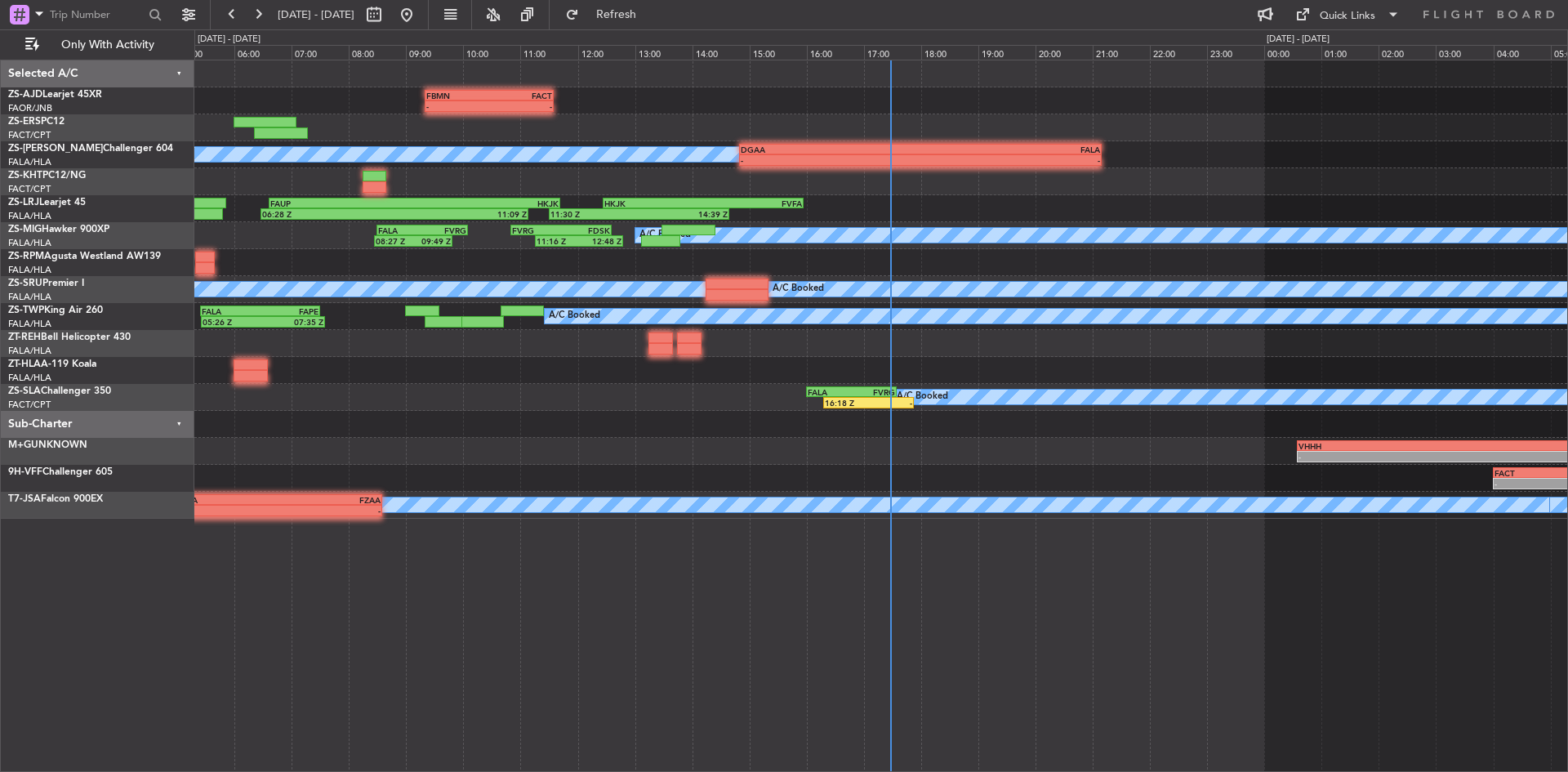
click at [845, 149] on div "DGAA" at bounding box center [830, 150] width 180 height 10
